Goal: Book appointment/travel/reservation

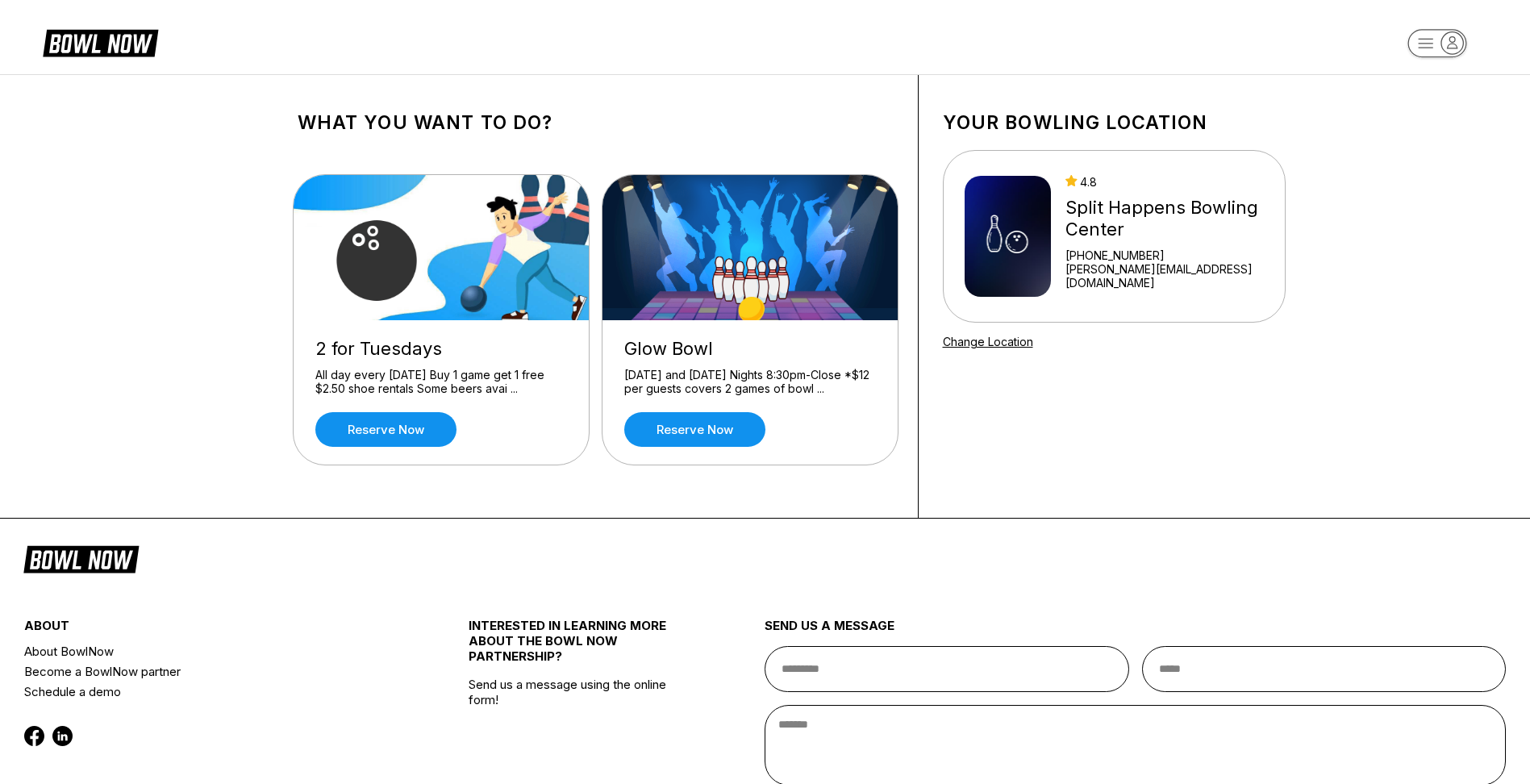
scroll to position [143, 0]
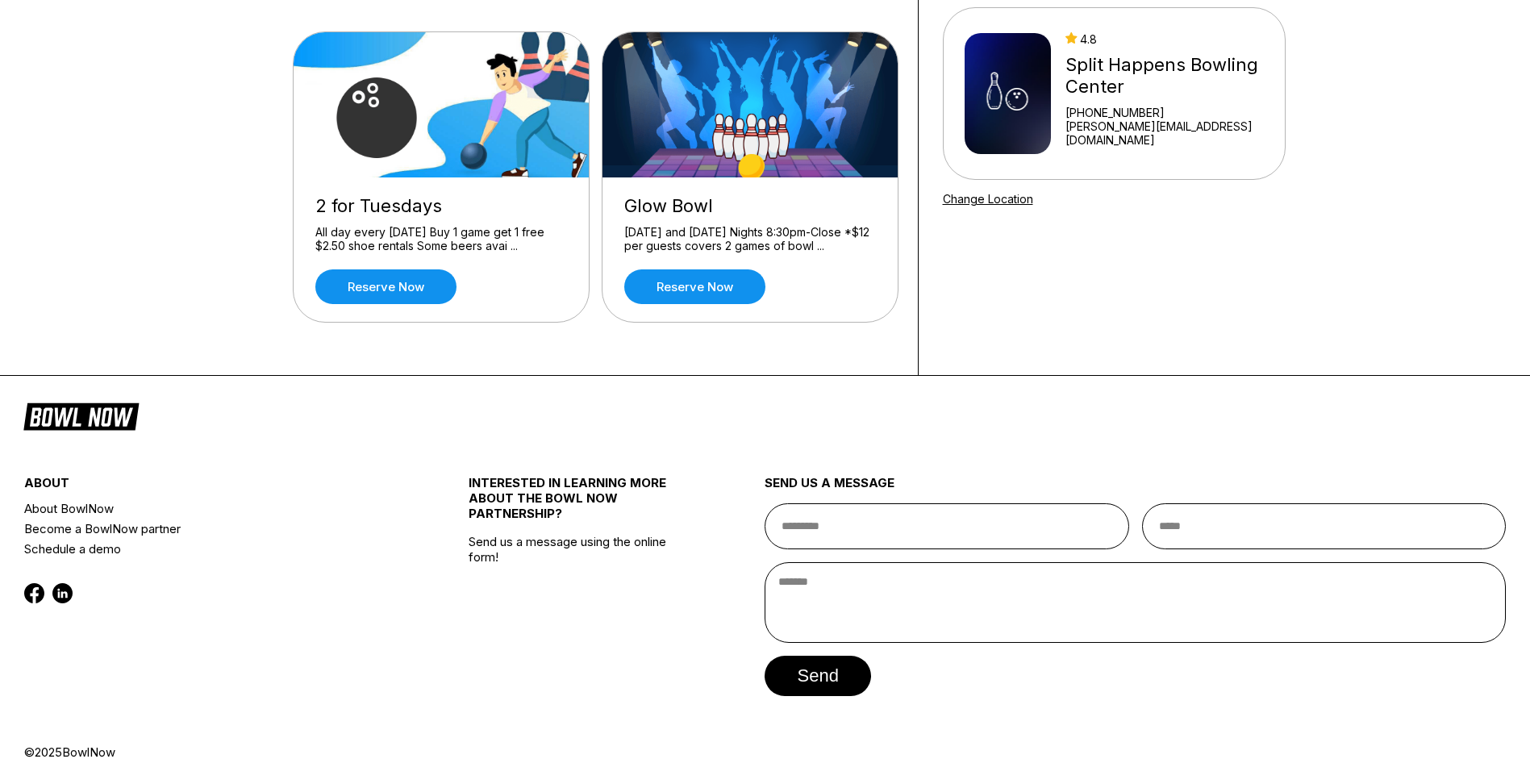
click at [1129, 88] on div "Split Happens Bowling Center" at bounding box center [1165, 76] width 199 height 44
click at [1045, 100] on img at bounding box center [1008, 93] width 86 height 121
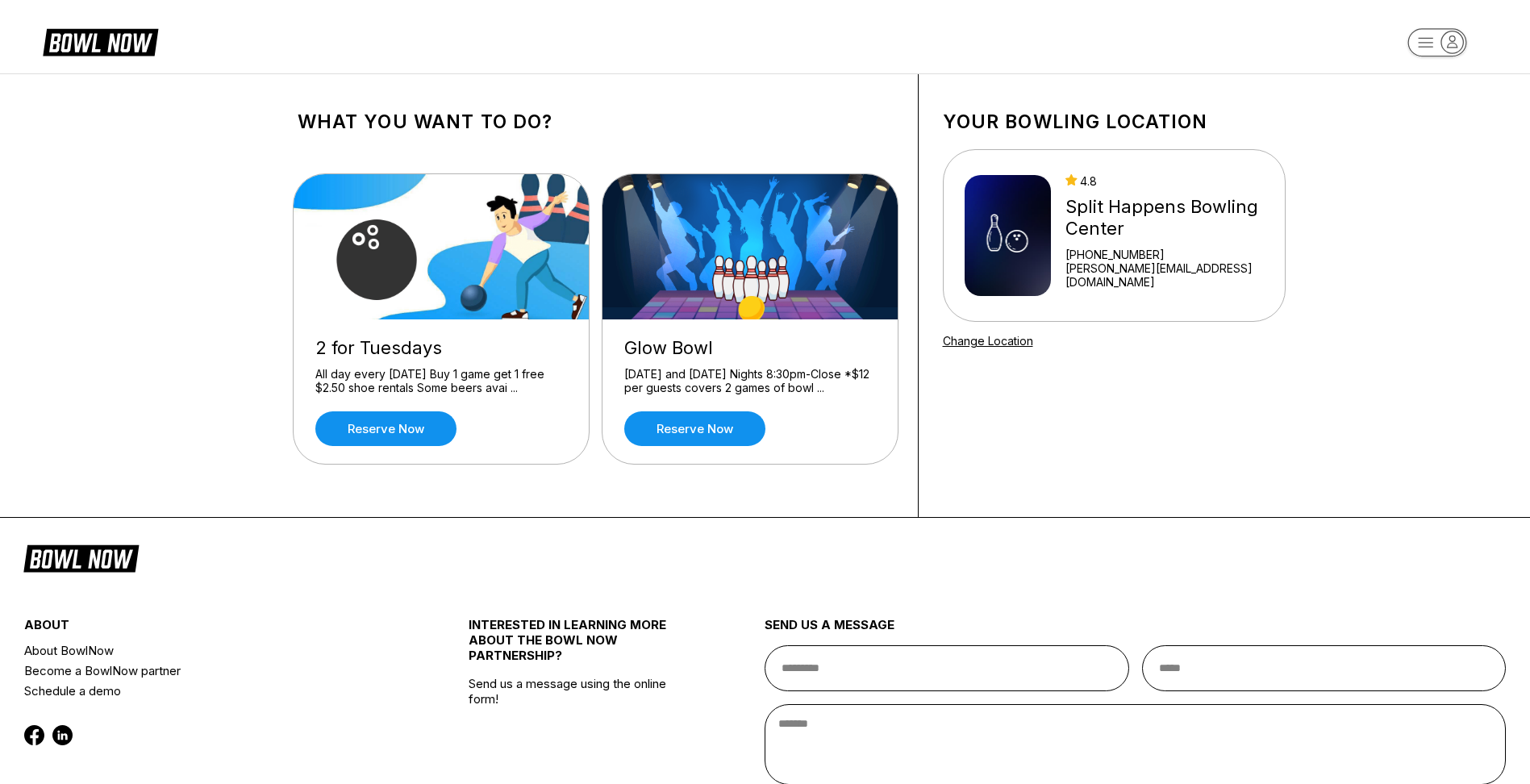
scroll to position [0, 0]
click at [1441, 41] on icon "button" at bounding box center [1452, 43] width 22 height 22
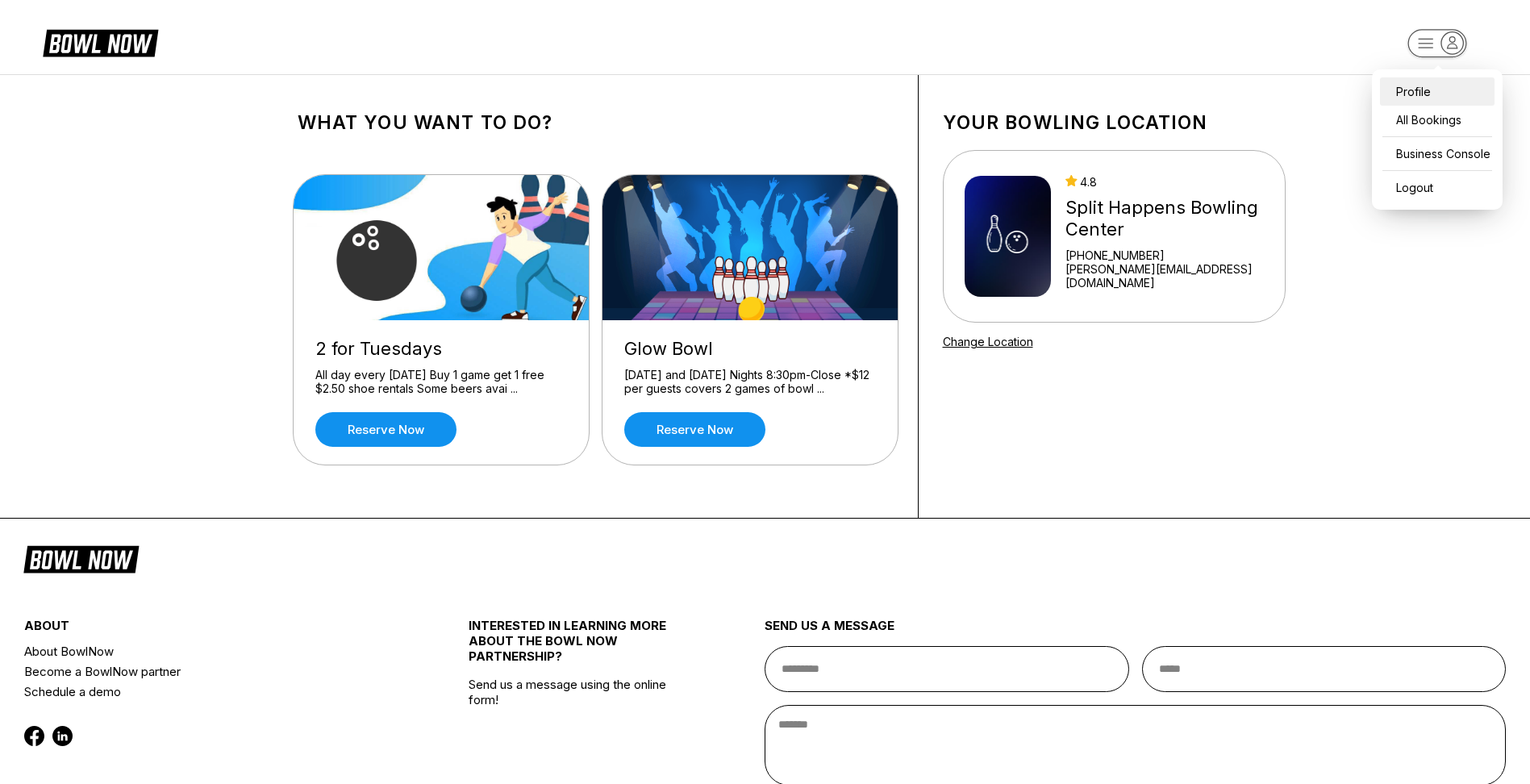
click at [1410, 96] on div "Profile" at bounding box center [1437, 91] width 114 height 28
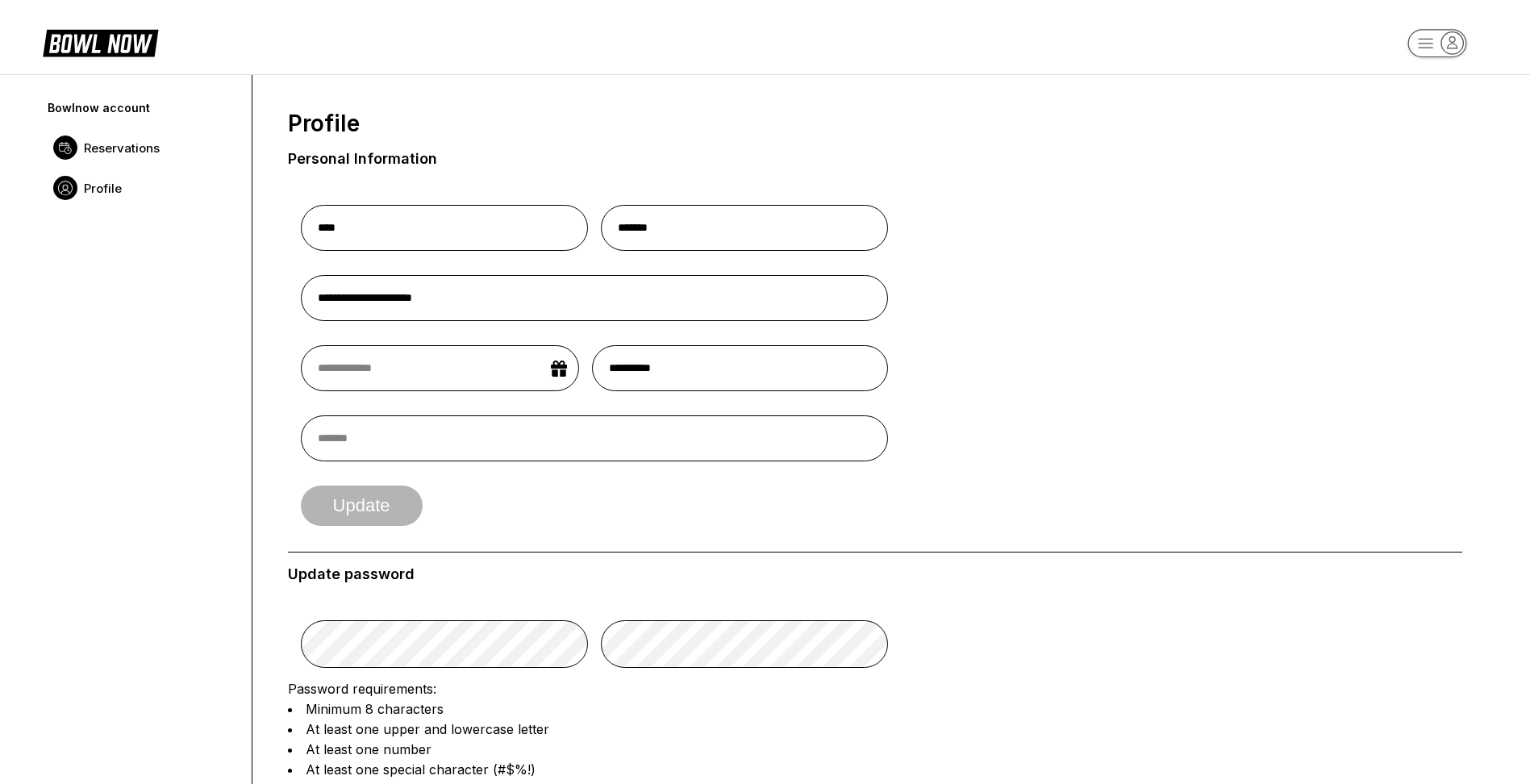
click at [122, 155] on span "Reservations" at bounding box center [122, 148] width 76 height 15
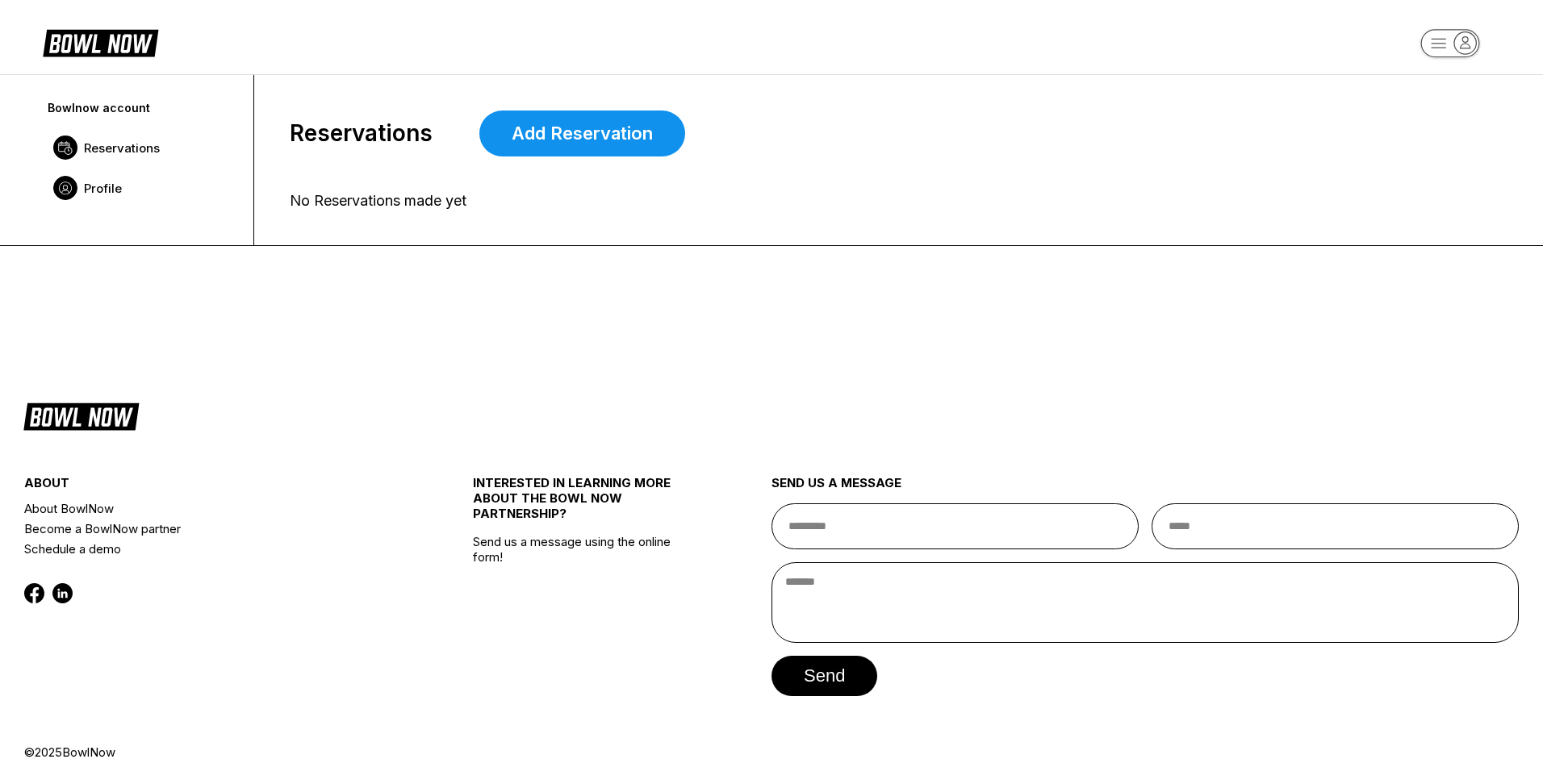
click at [91, 181] on span "Profile" at bounding box center [102, 189] width 38 height 15
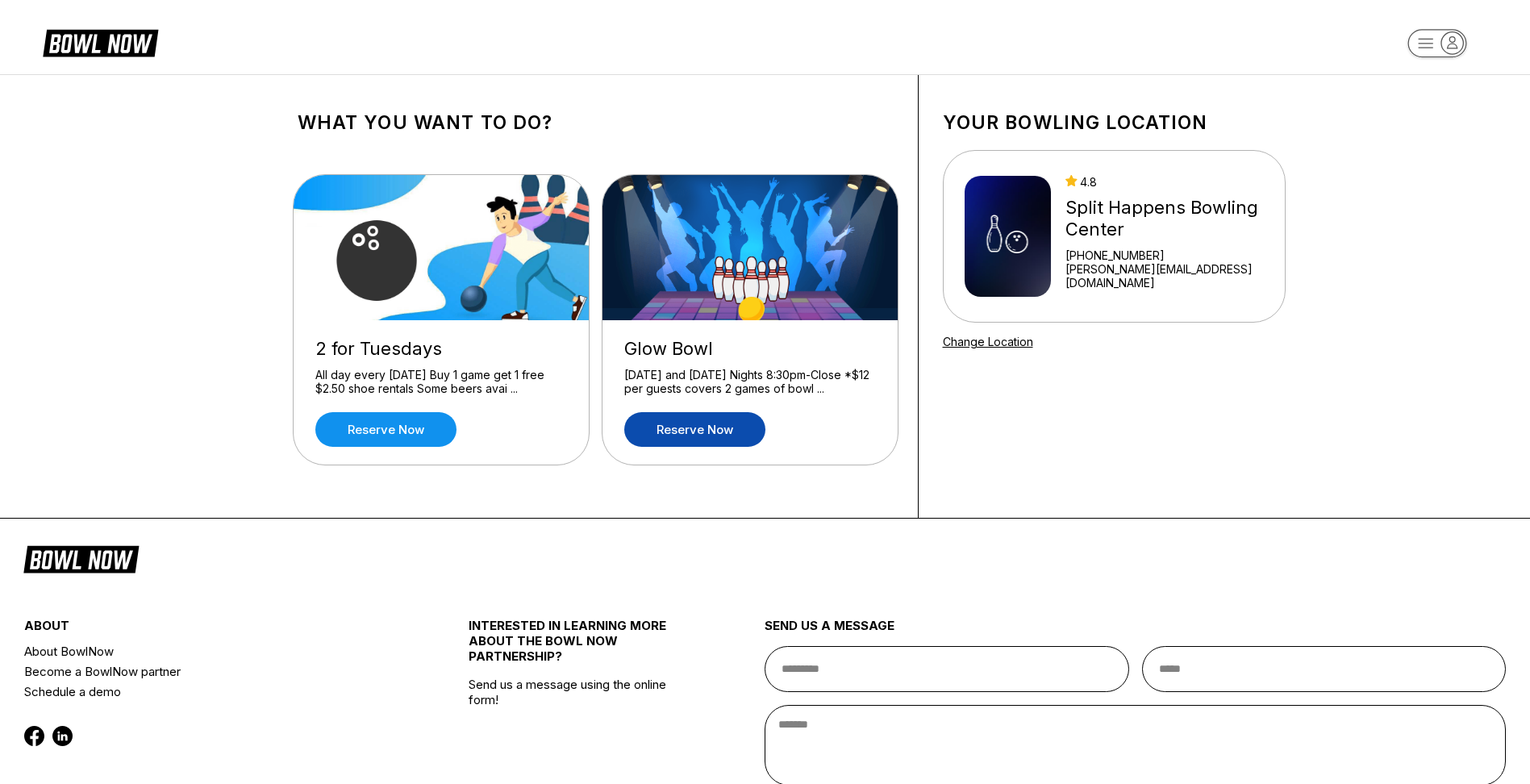
click at [756, 423] on link "Reserve now" at bounding box center [694, 429] width 141 height 35
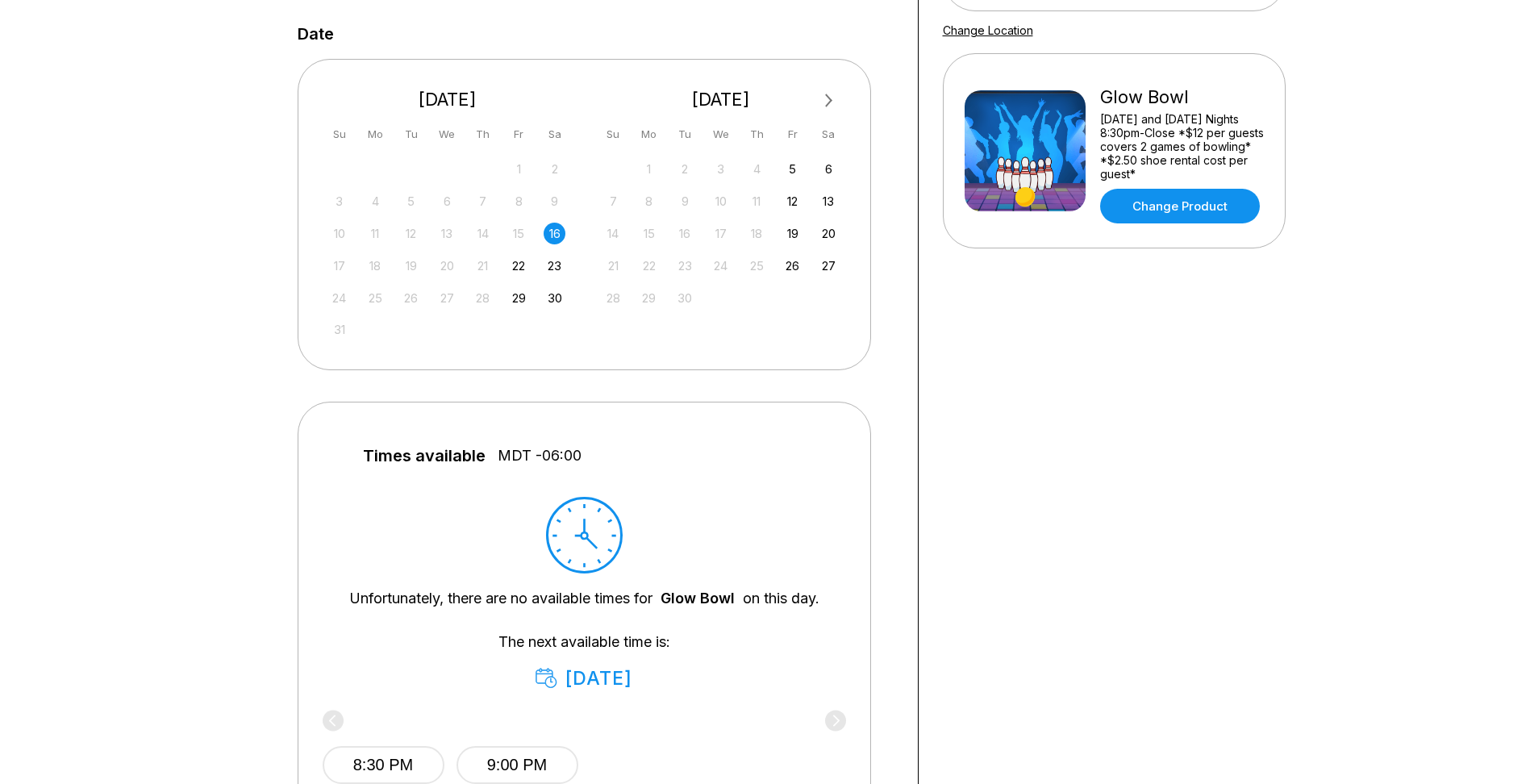
scroll to position [323, 0]
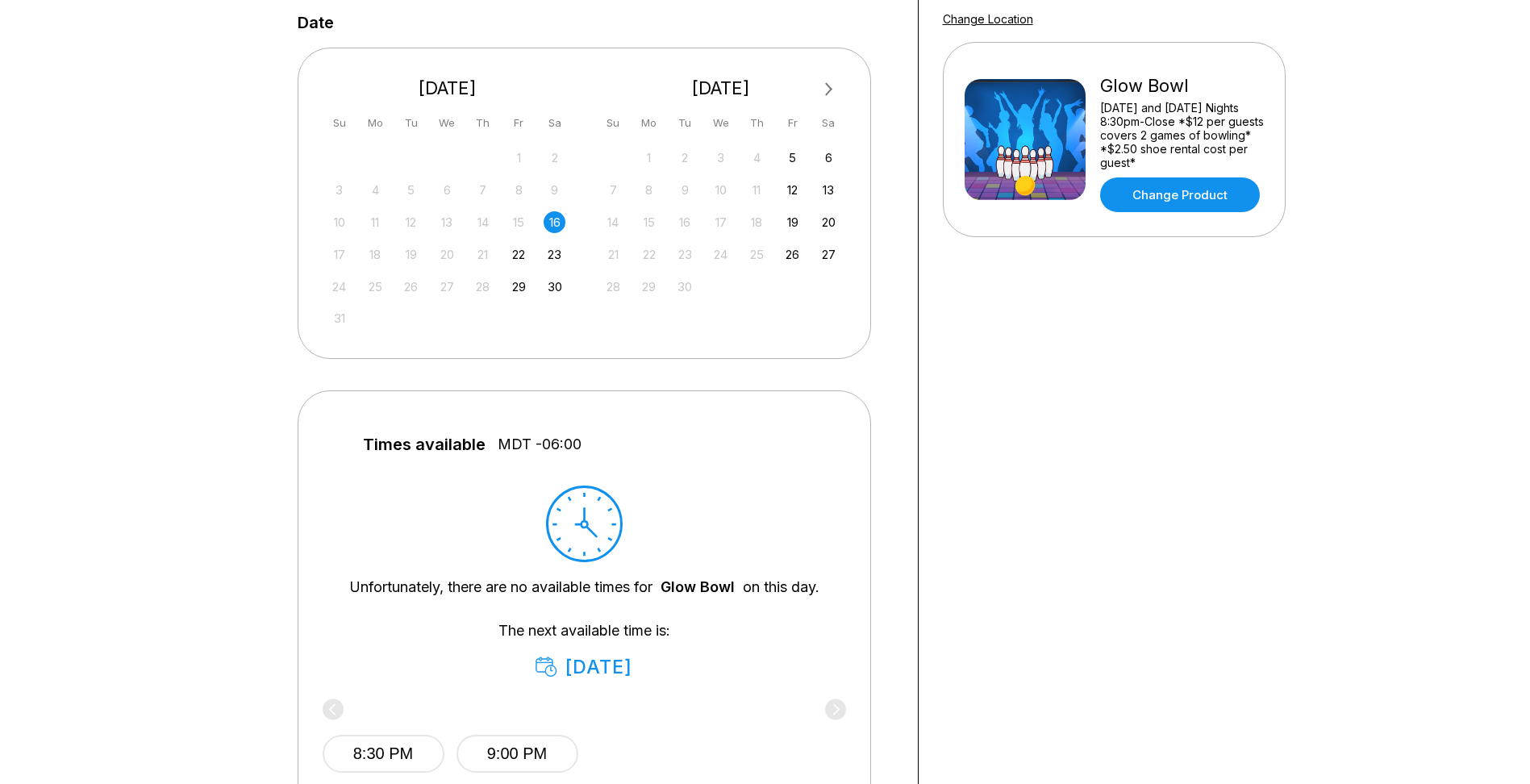
click at [556, 228] on div "16" at bounding box center [555, 222] width 22 height 22
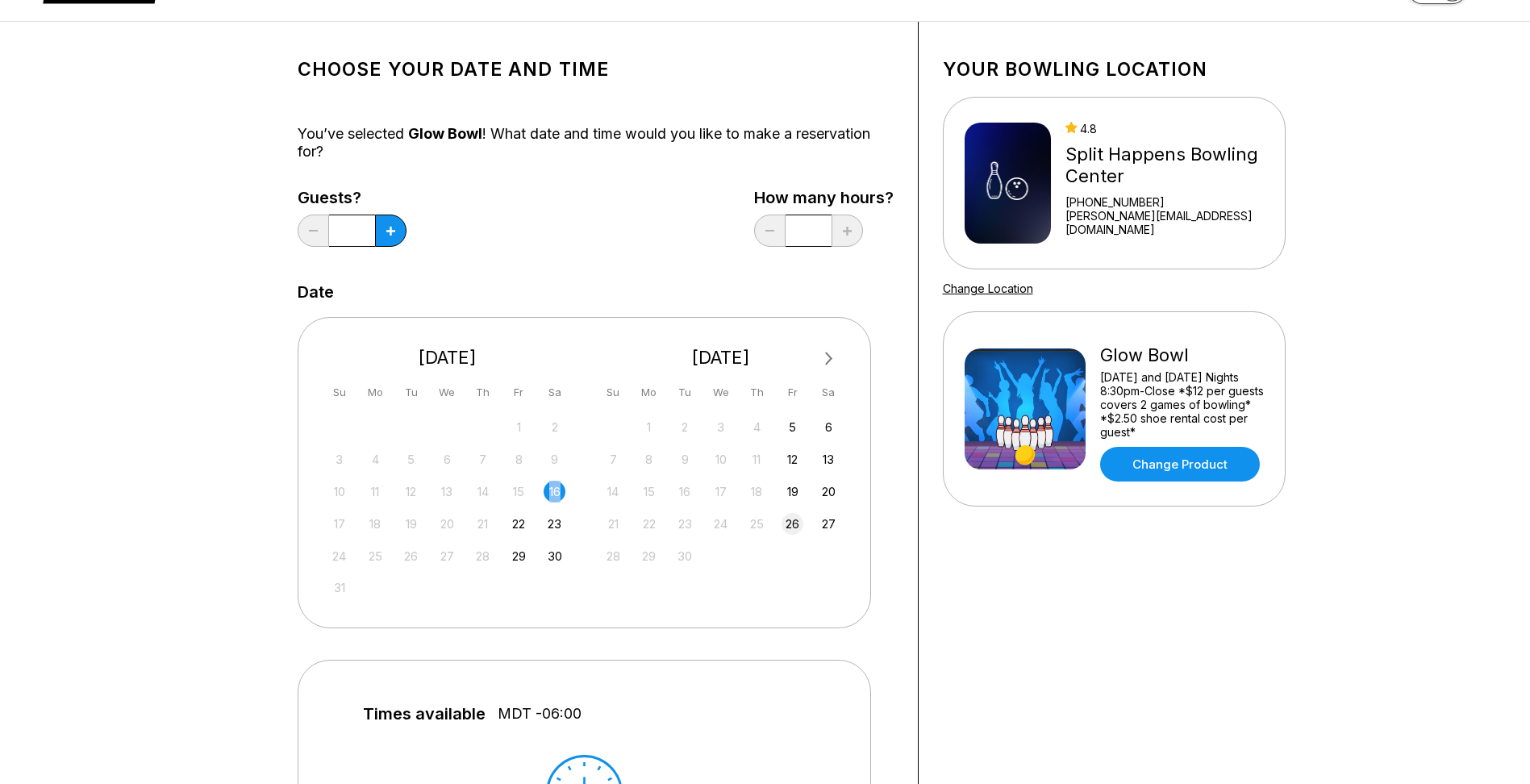
scroll to position [0, 0]
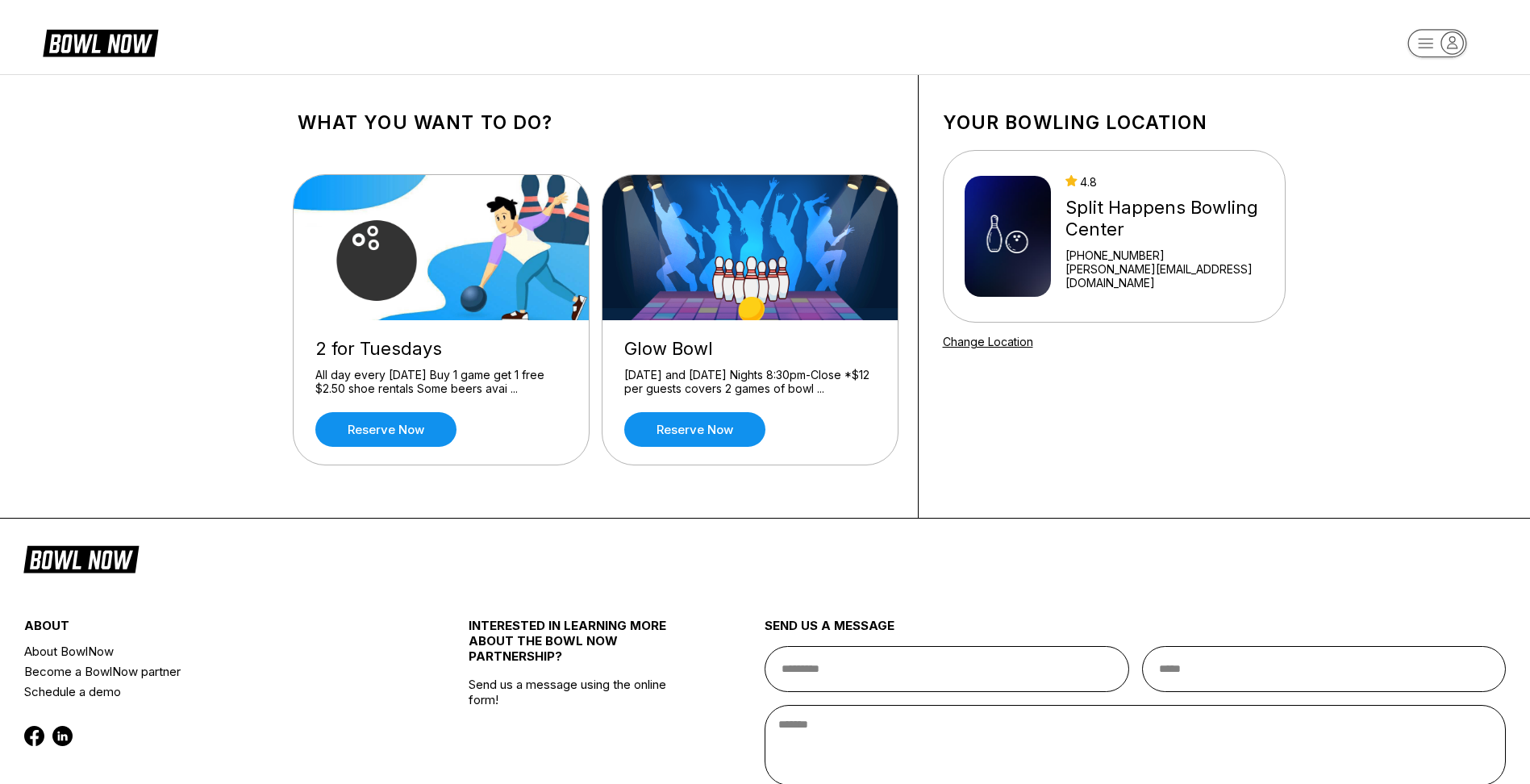
click at [998, 266] on img at bounding box center [1008, 236] width 86 height 121
click at [1454, 47] on icon "button" at bounding box center [1452, 43] width 22 height 22
click at [1456, 124] on div "All Bookings" at bounding box center [1437, 119] width 114 height 28
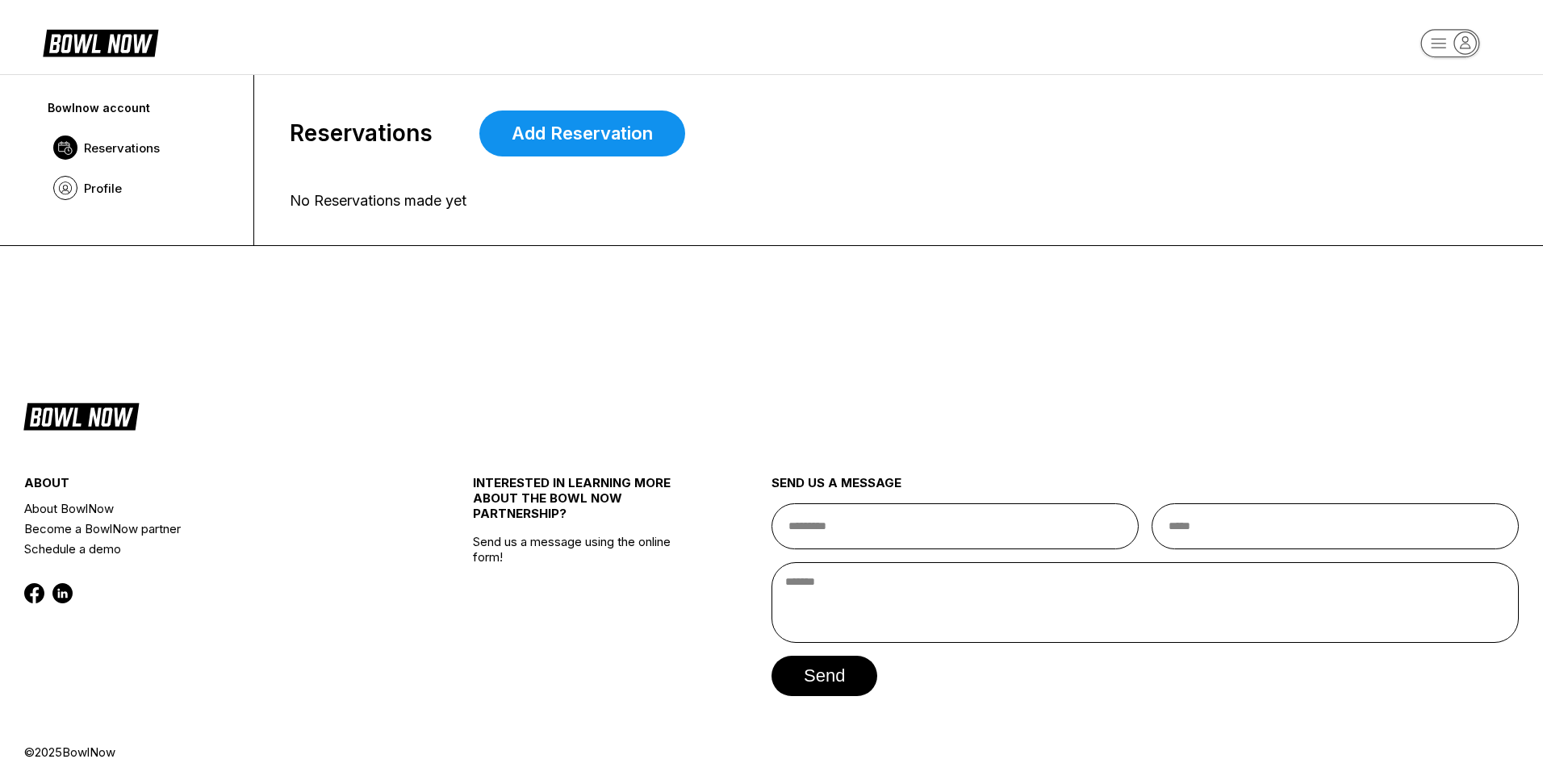
click at [131, 144] on span "Reservations" at bounding box center [122, 148] width 76 height 15
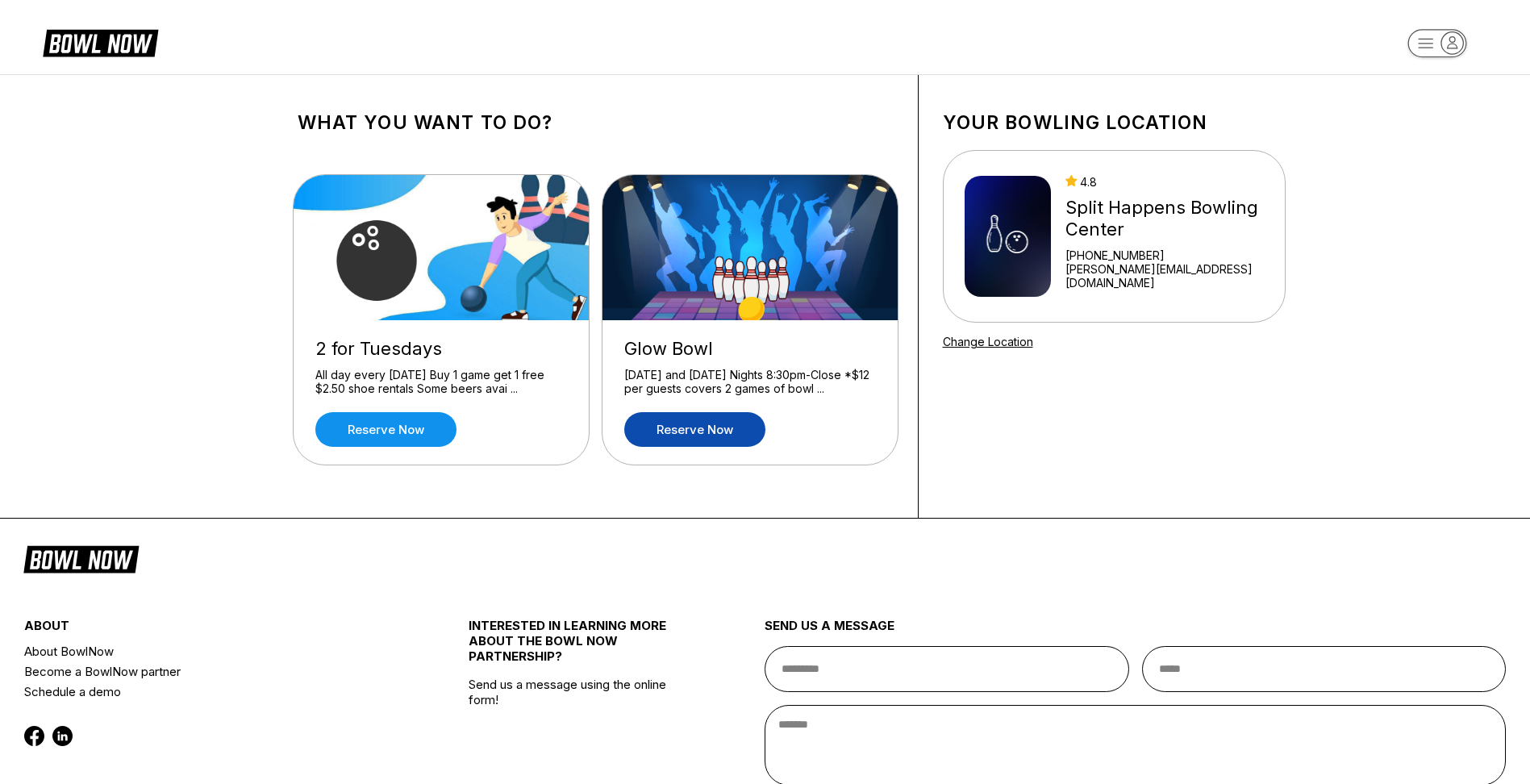
click at [698, 422] on link "Reserve now" at bounding box center [694, 429] width 141 height 35
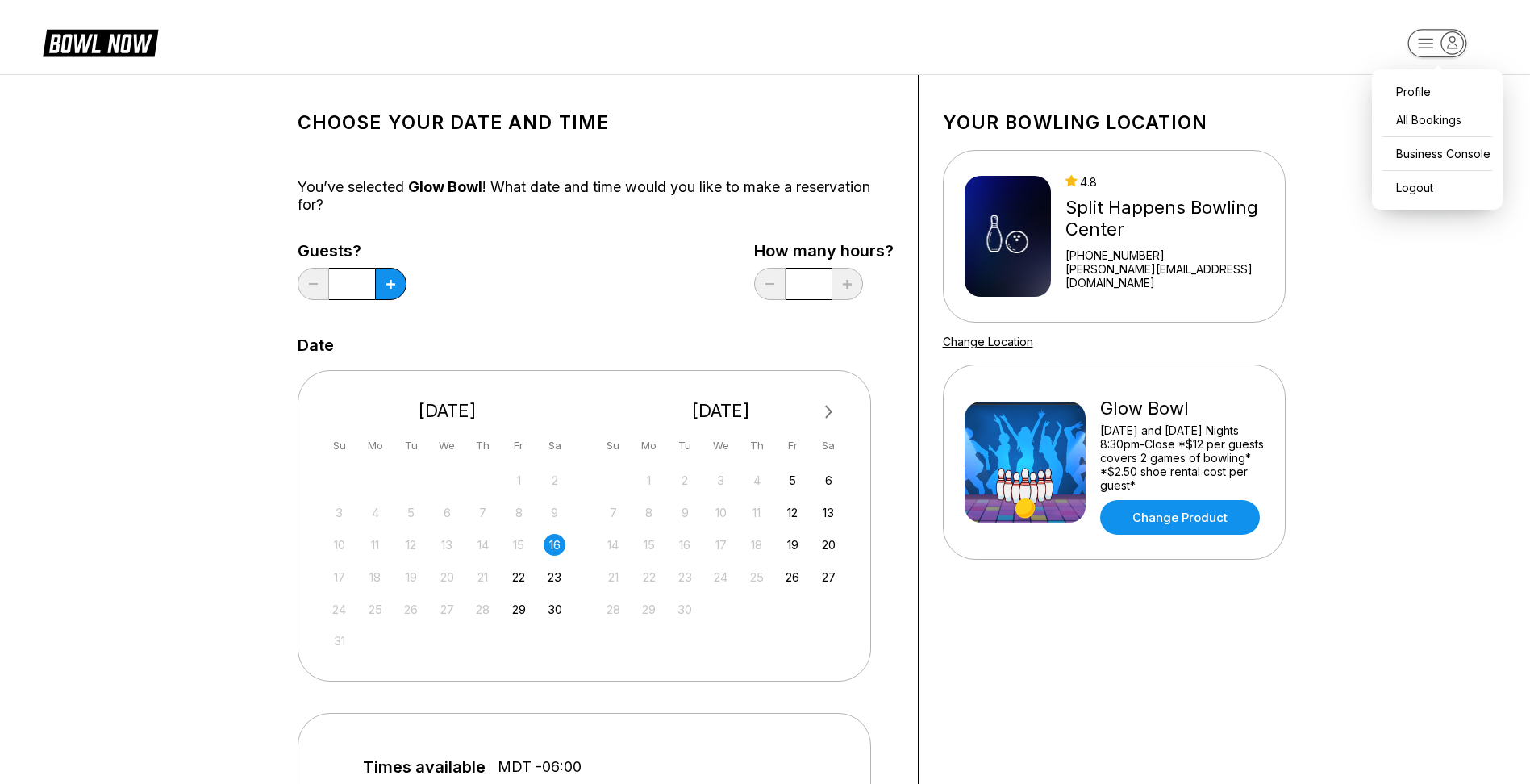
click at [1451, 46] on icon "button" at bounding box center [1452, 43] width 22 height 22
click at [1417, 122] on div "All Bookings" at bounding box center [1437, 119] width 114 height 28
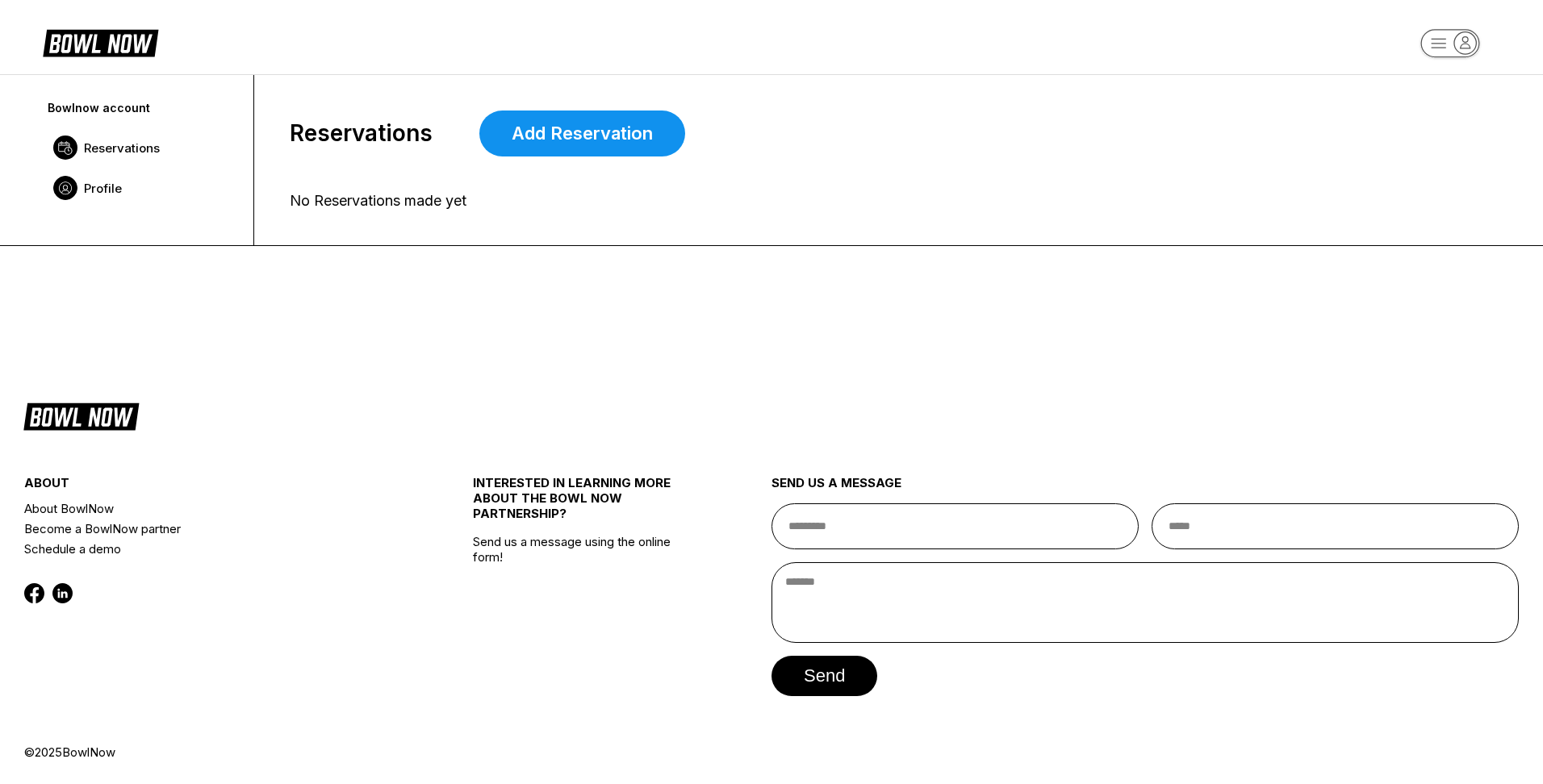
click at [100, 182] on span "Profile" at bounding box center [102, 189] width 38 height 15
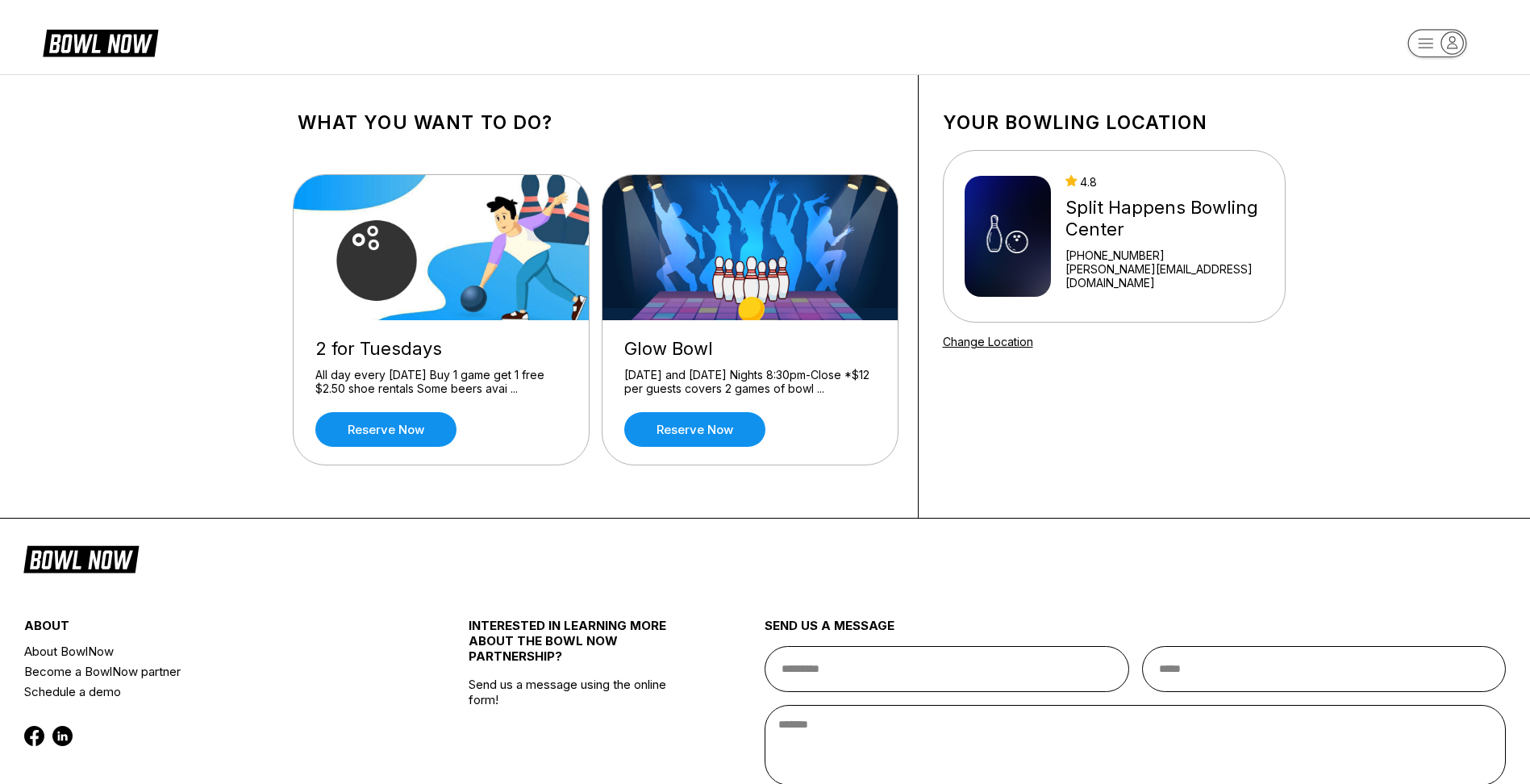
click at [1027, 233] on img at bounding box center [1008, 236] width 86 height 121
click at [398, 430] on link "Reserve now" at bounding box center [386, 429] width 141 height 35
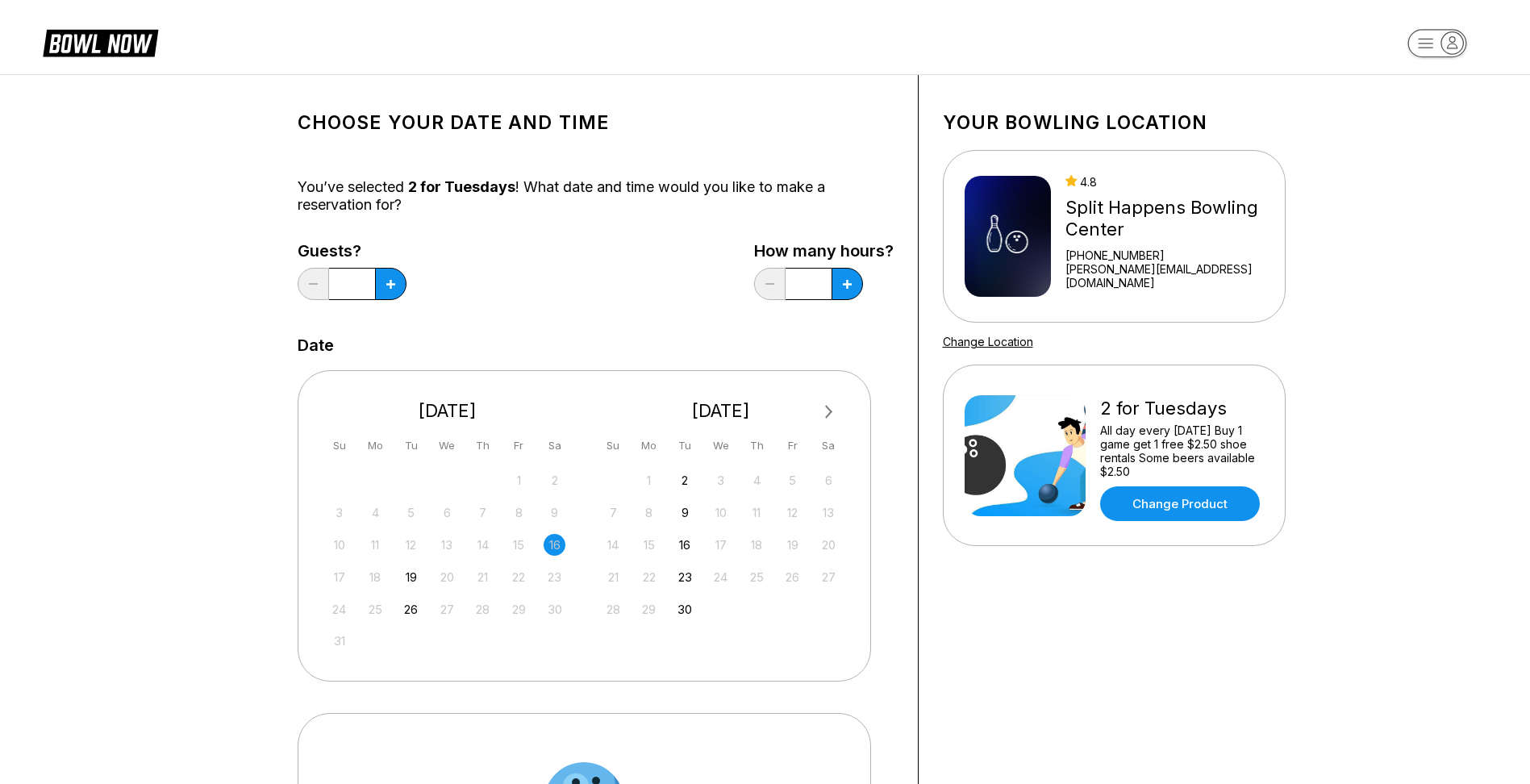
click at [551, 548] on div "16" at bounding box center [555, 545] width 22 height 22
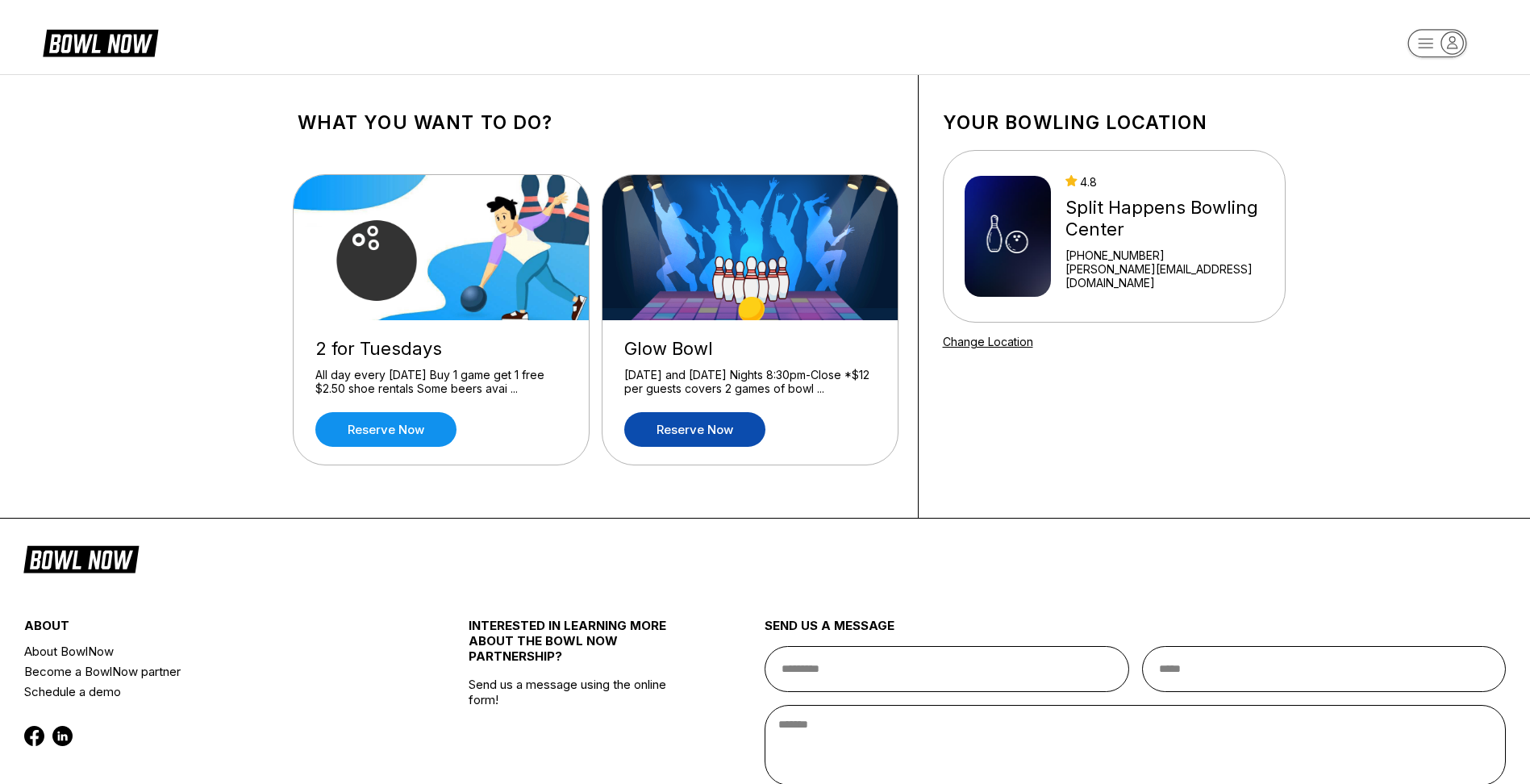
click at [672, 436] on link "Reserve now" at bounding box center [694, 429] width 141 height 35
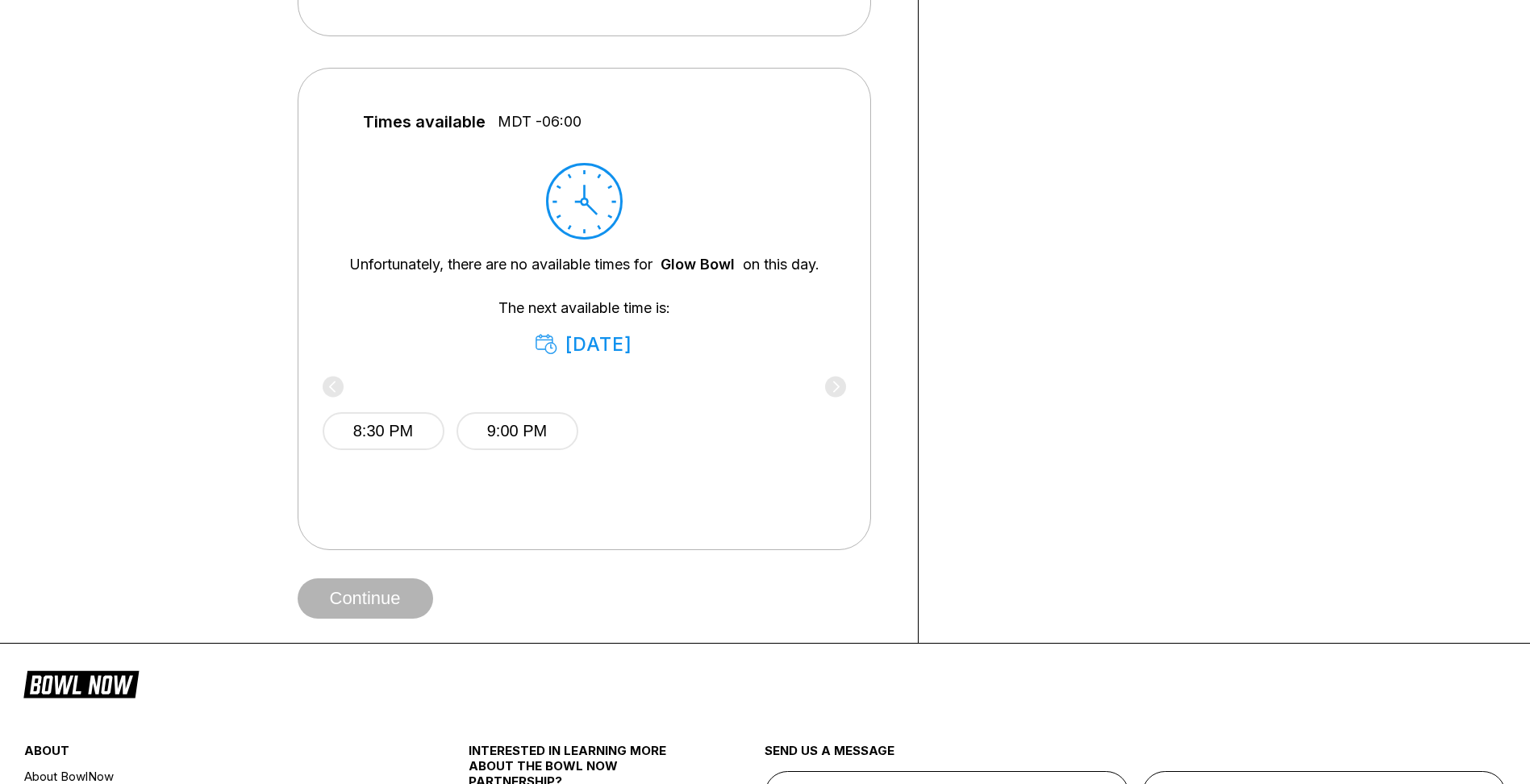
scroll to position [323, 0]
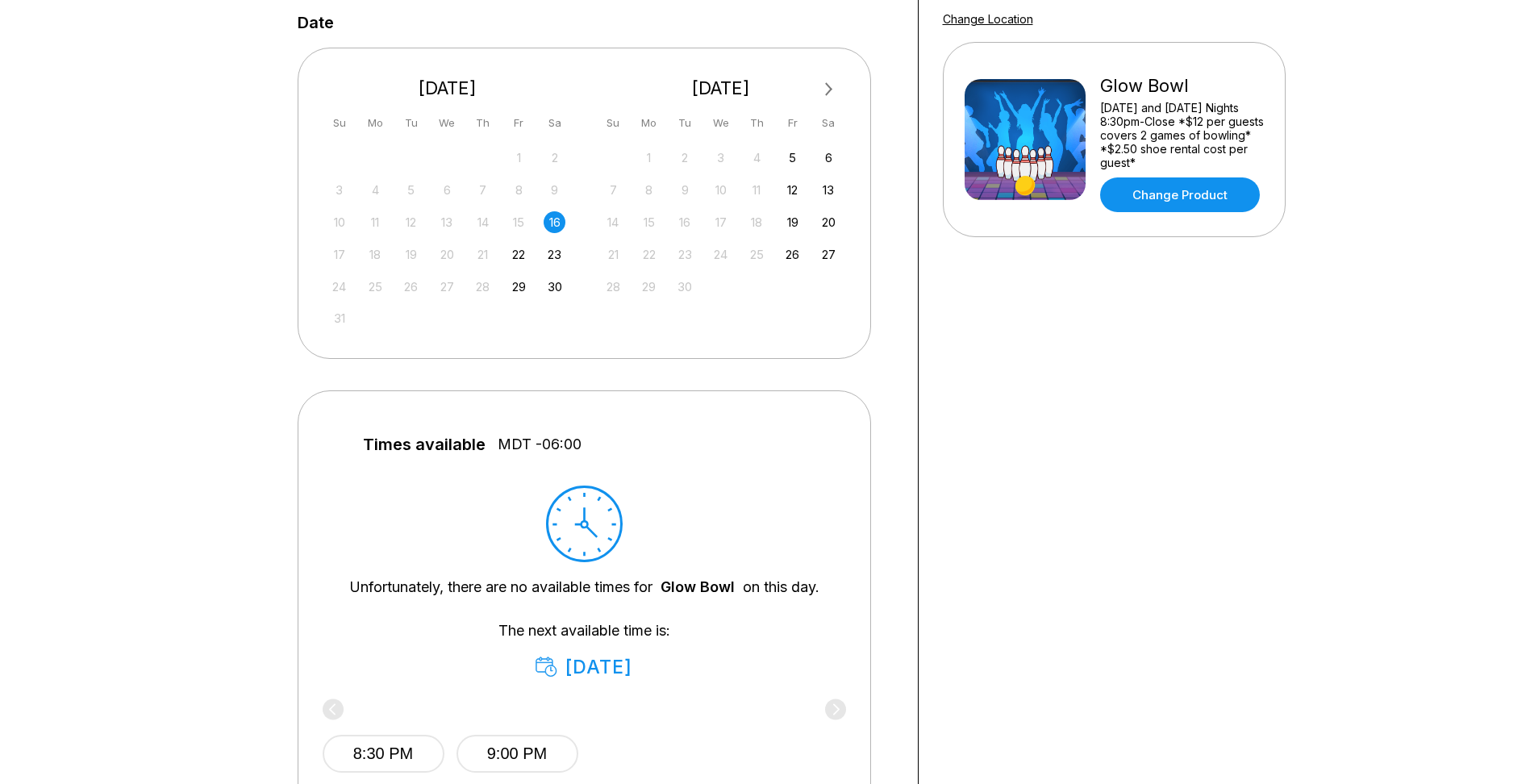
click at [557, 228] on div "16" at bounding box center [555, 222] width 22 height 22
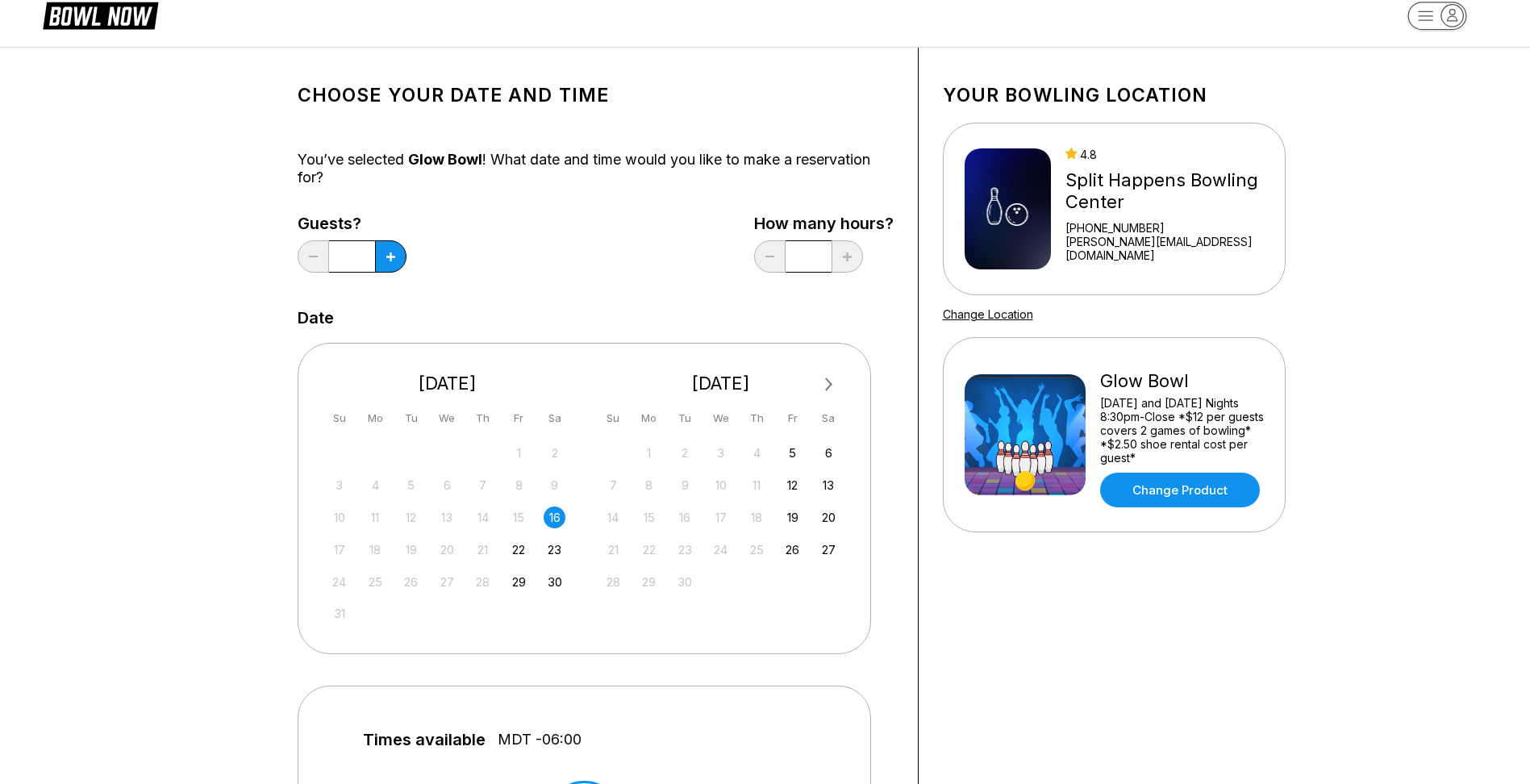
scroll to position [0, 0]
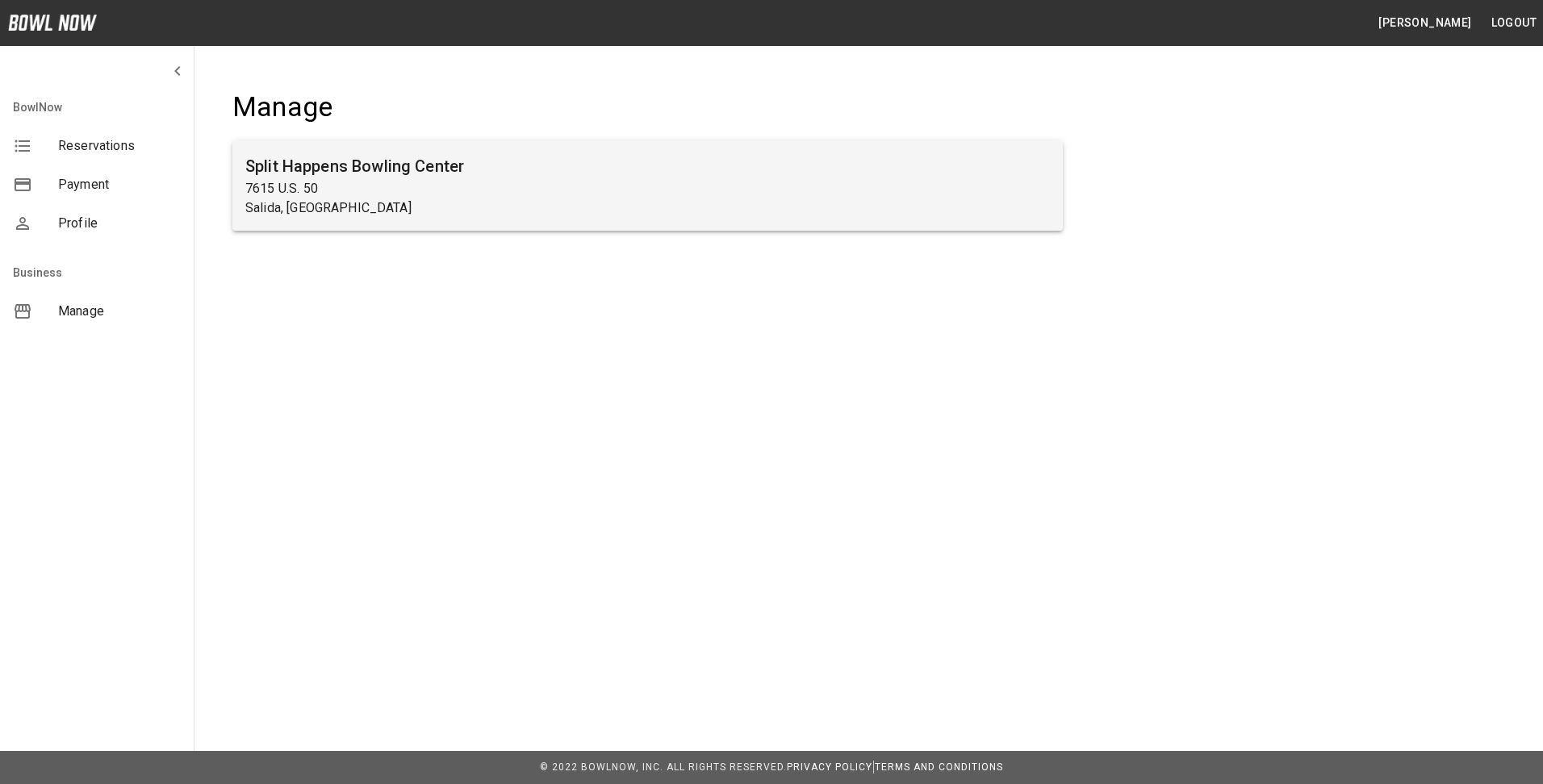
click at [528, 181] on p "7615 U.S. 50" at bounding box center [647, 189] width 804 height 19
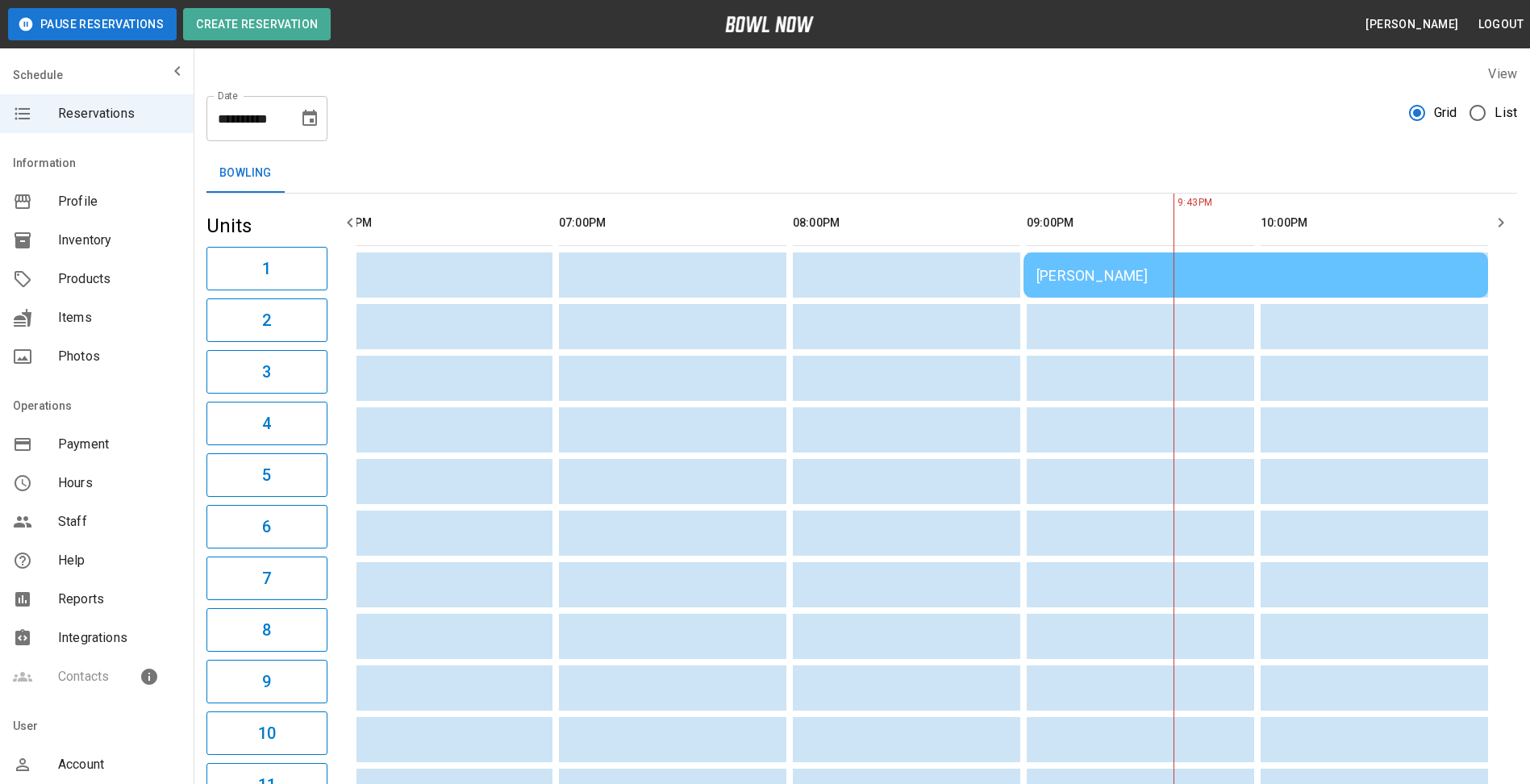
click at [1308, 271] on div "[PERSON_NAME]" at bounding box center [1256, 276] width 439 height 17
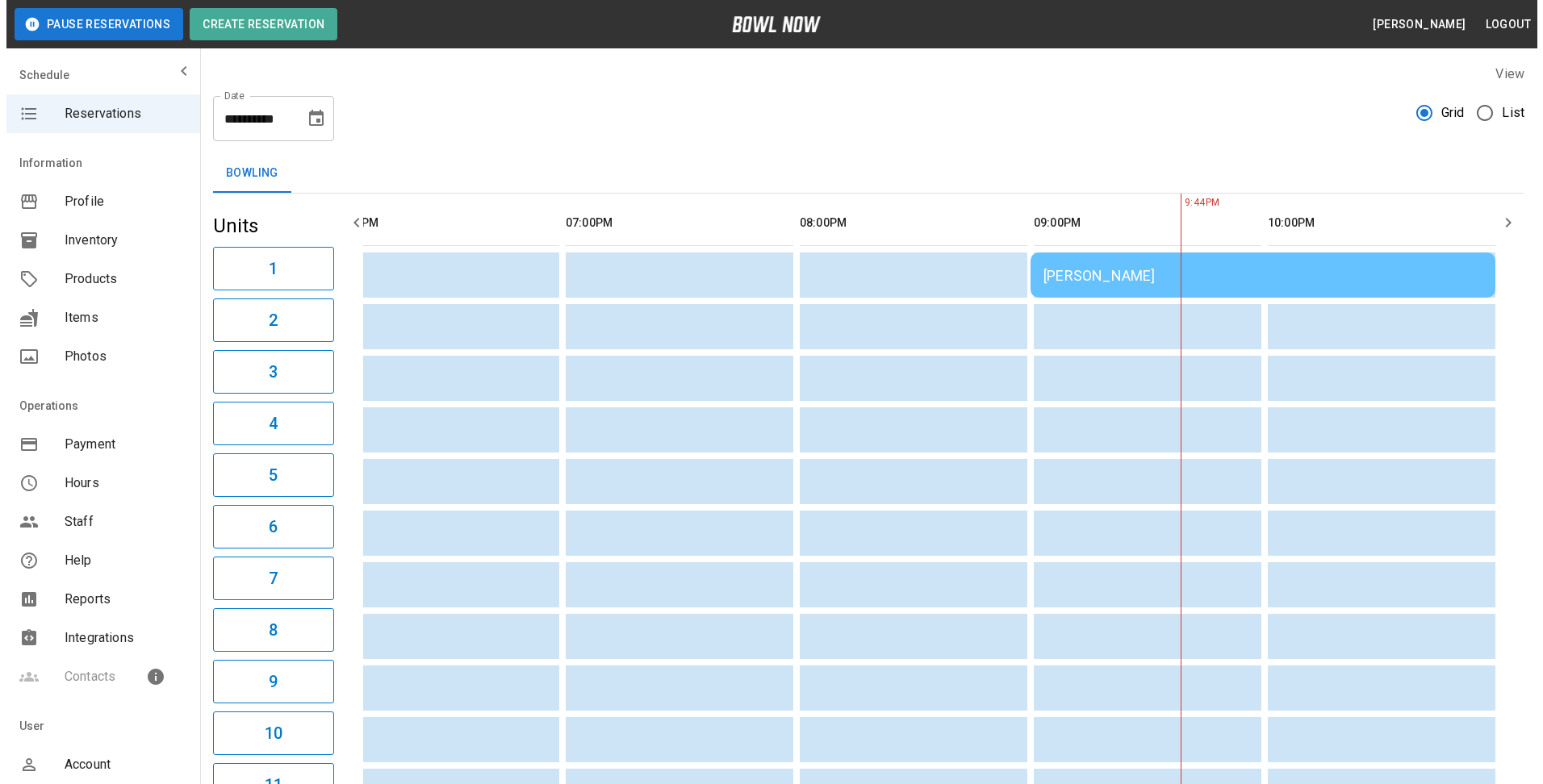
scroll to position [0, 1212]
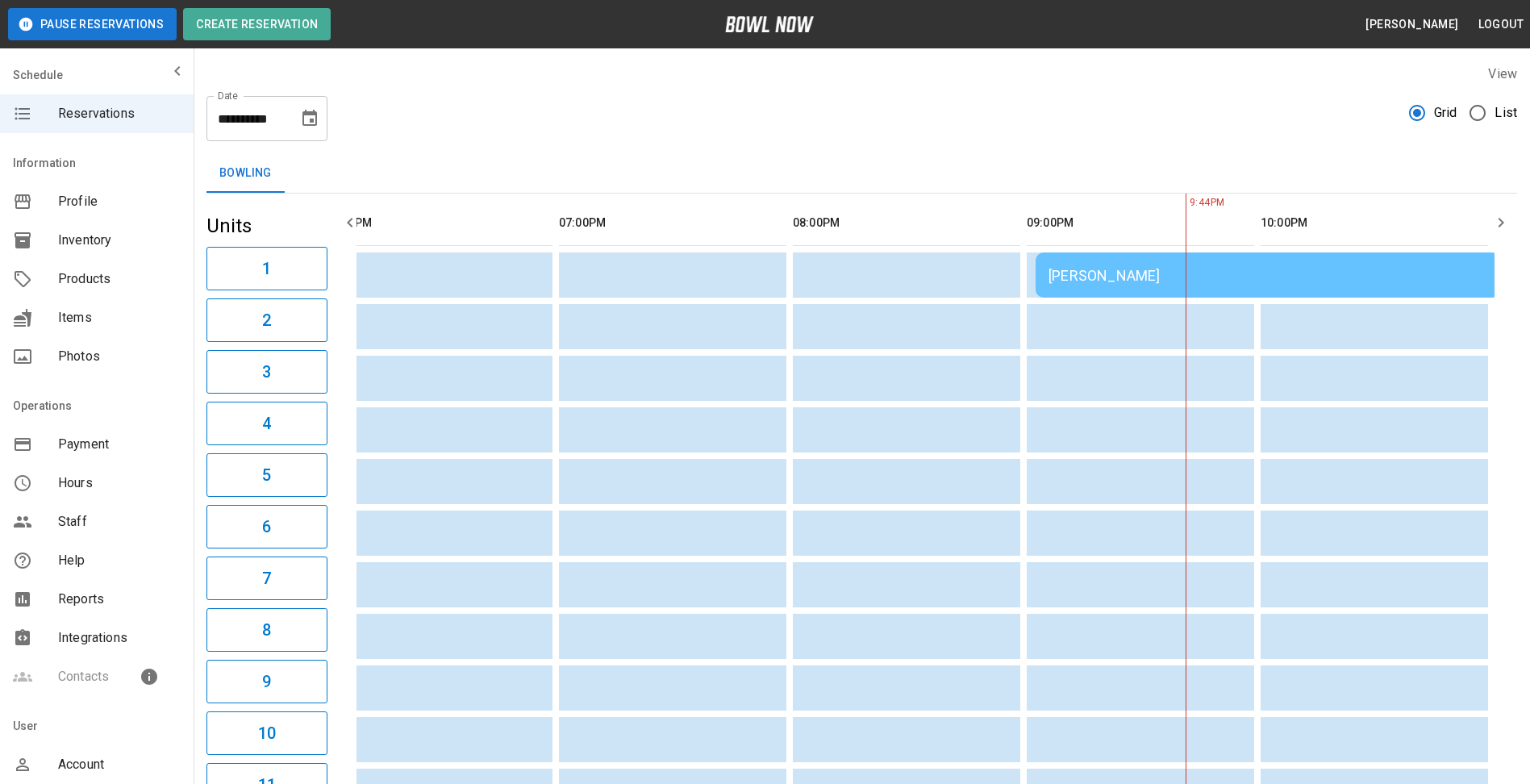
click at [1093, 282] on div "[PERSON_NAME]" at bounding box center [1268, 276] width 439 height 17
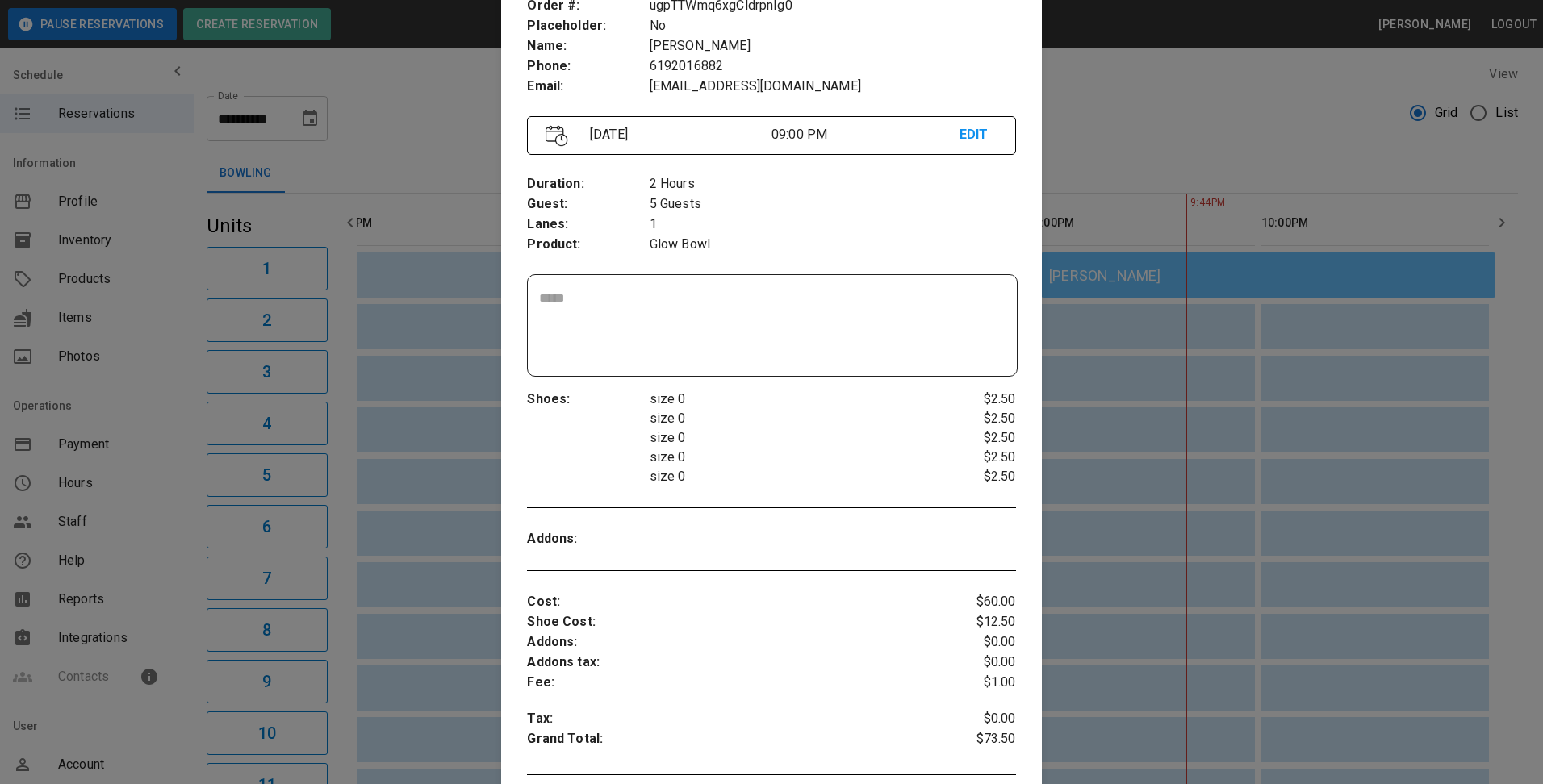
scroll to position [26, 0]
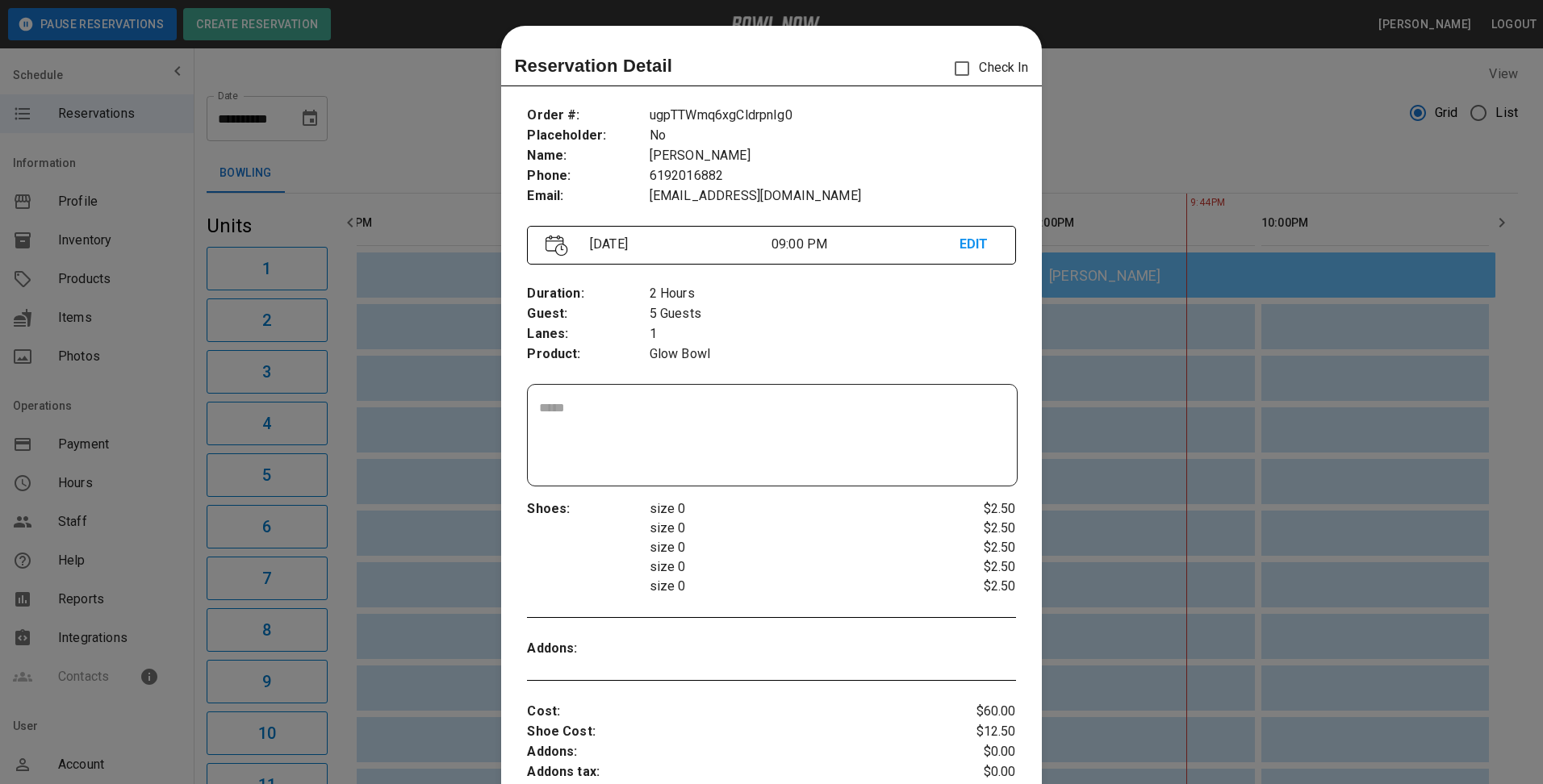
click at [1222, 161] on div at bounding box center [772, 392] width 1543 height 784
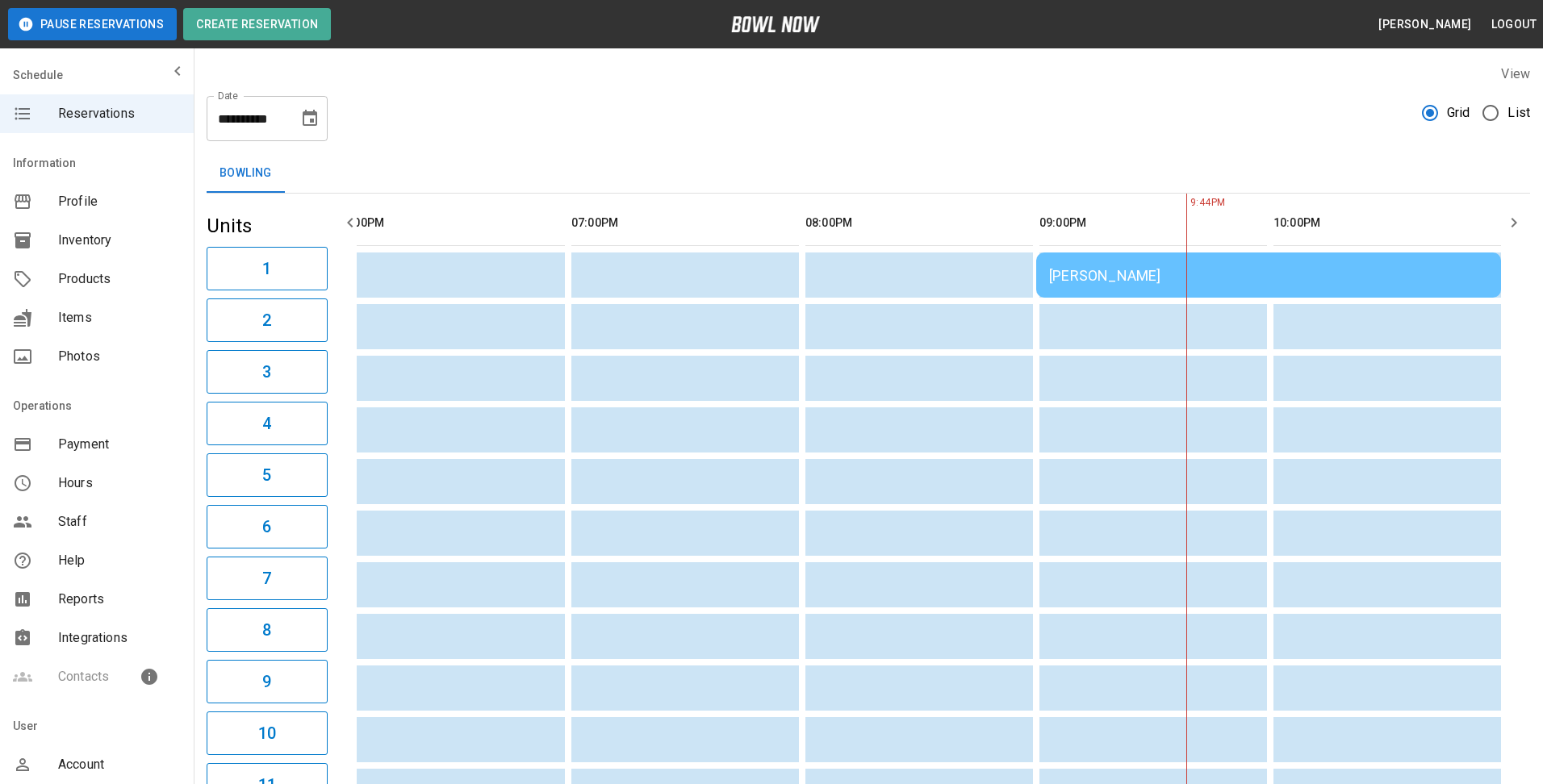
scroll to position [0, 1179]
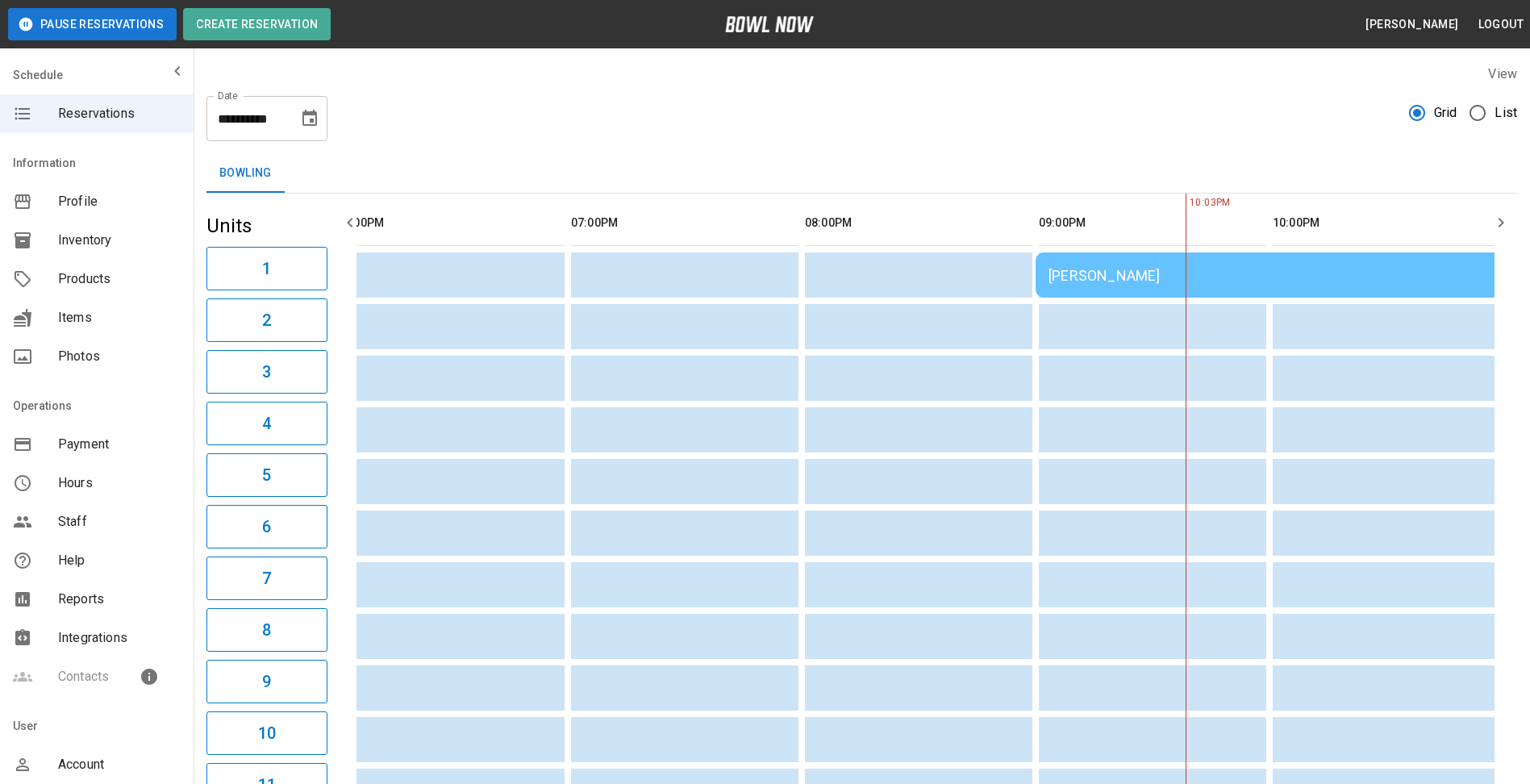
click at [1198, 288] on td "[PERSON_NAME]" at bounding box center [1268, 275] width 464 height 45
click at [1187, 271] on div "10:12PM" at bounding box center [1186, 533] width 1 height 678
click at [1193, 276] on div "[PERSON_NAME]" at bounding box center [1268, 276] width 439 height 17
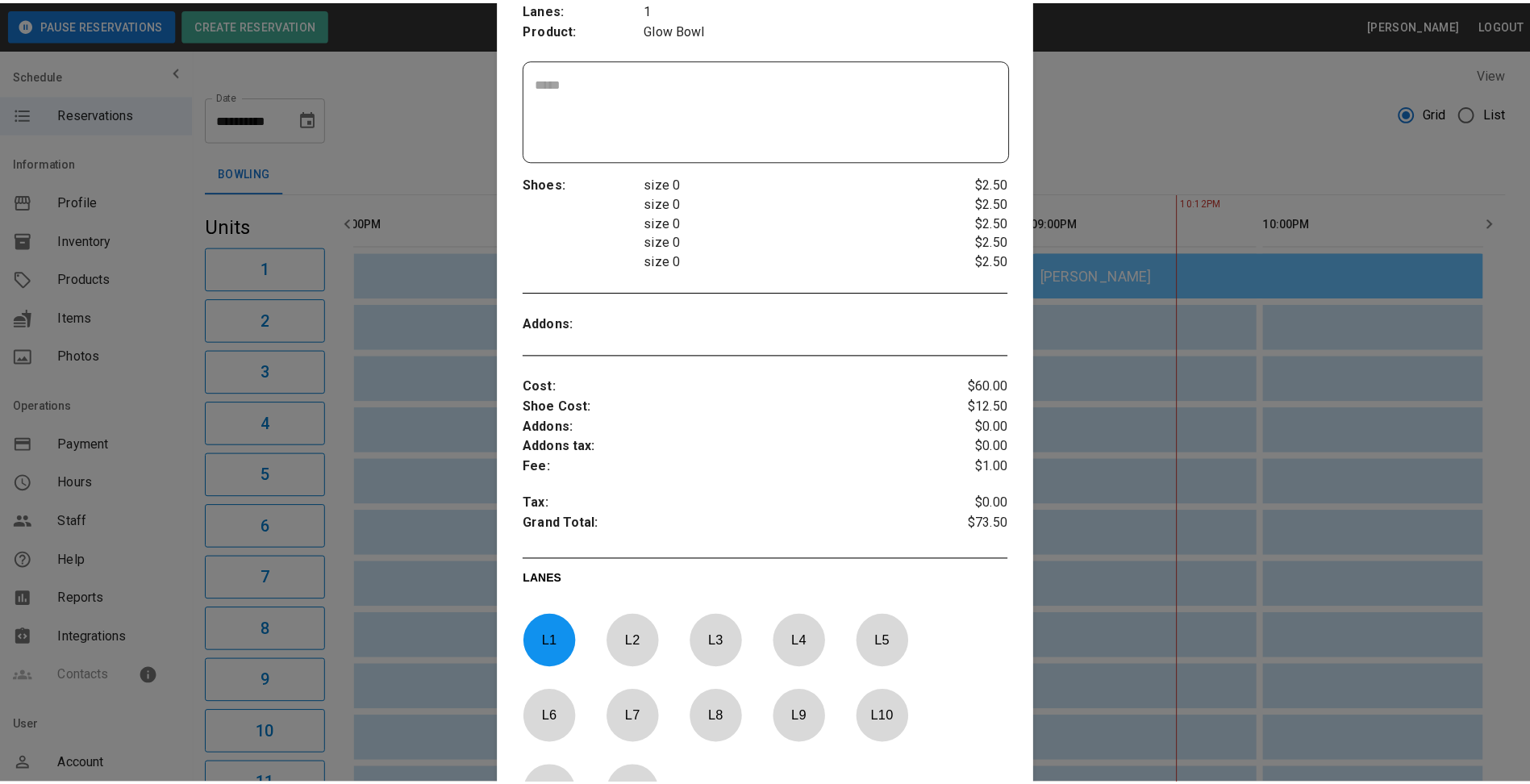
scroll to position [348, 0]
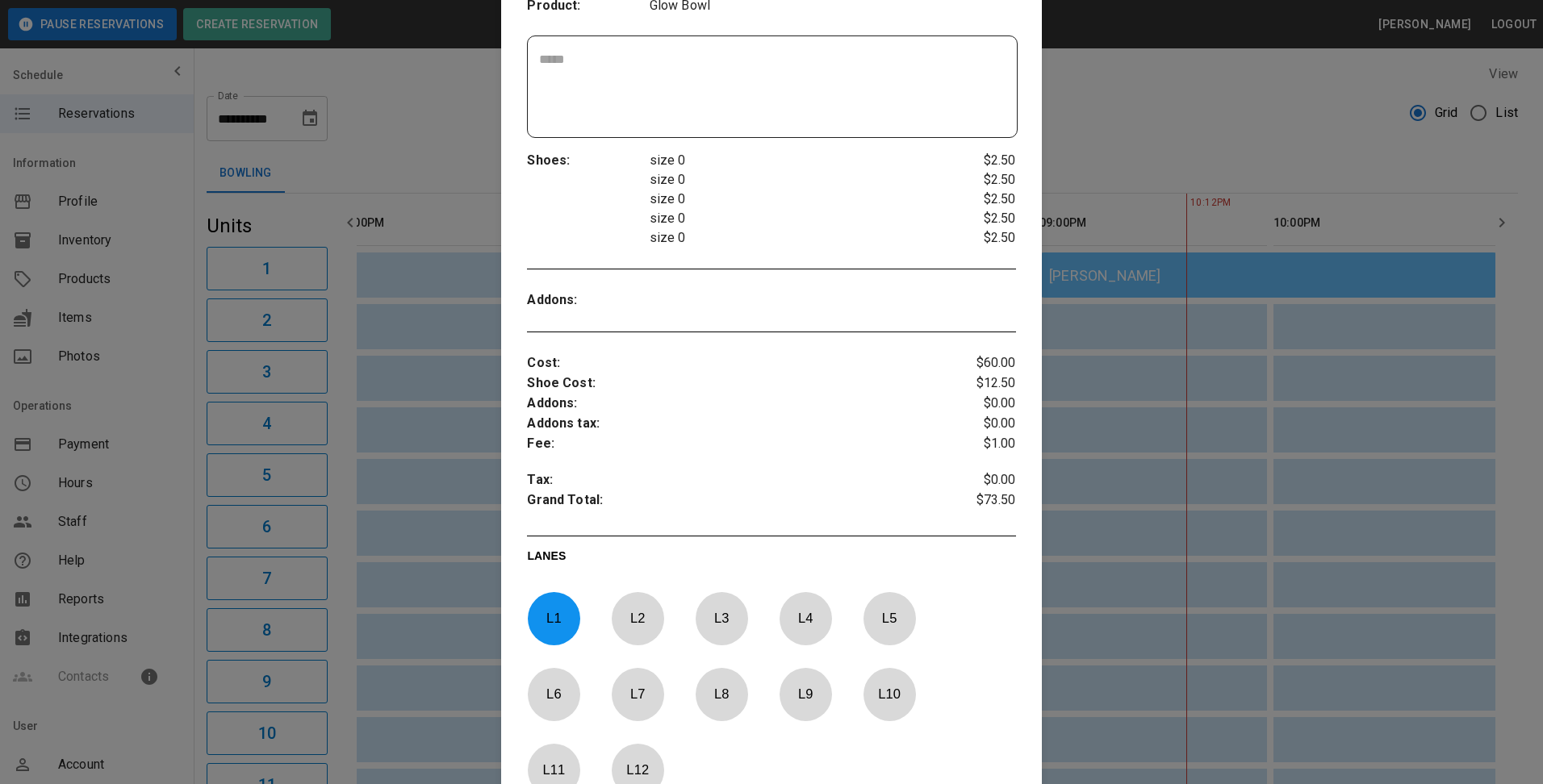
click at [379, 101] on div at bounding box center [772, 392] width 1543 height 784
